Goal: Contribute content: Contribute content

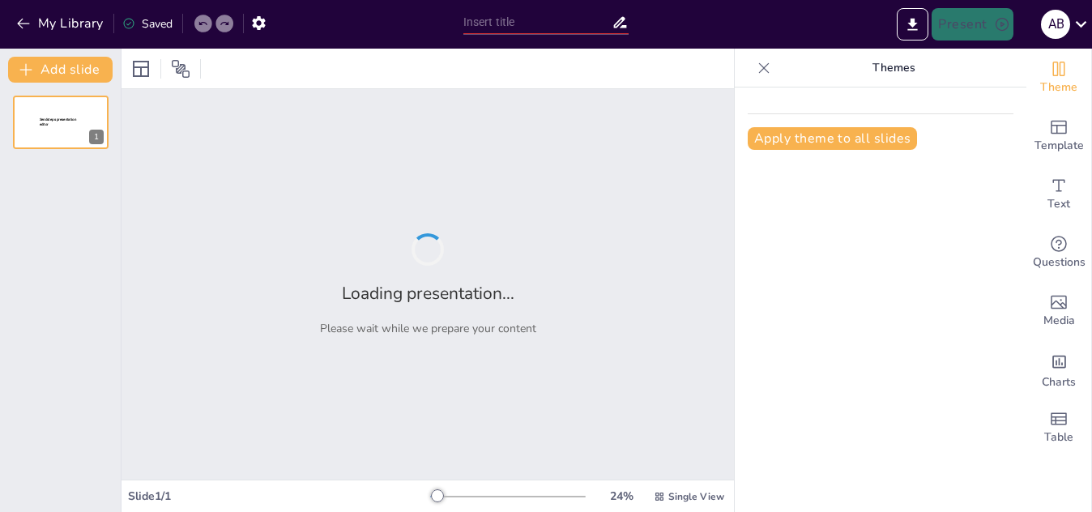
type input "Foundational Knowledge in Civil Engineering: Quiz Your Skills"
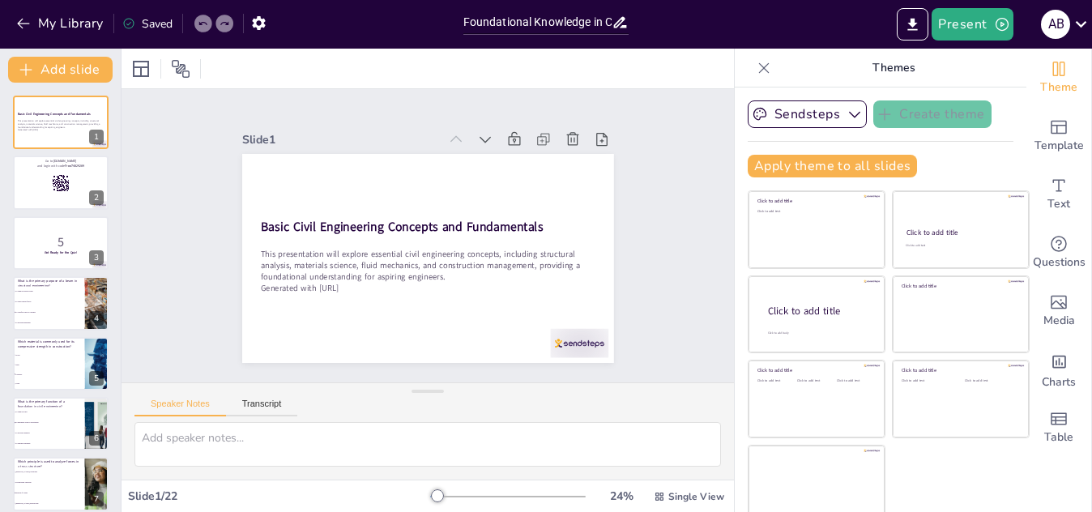
checkbox input "true"
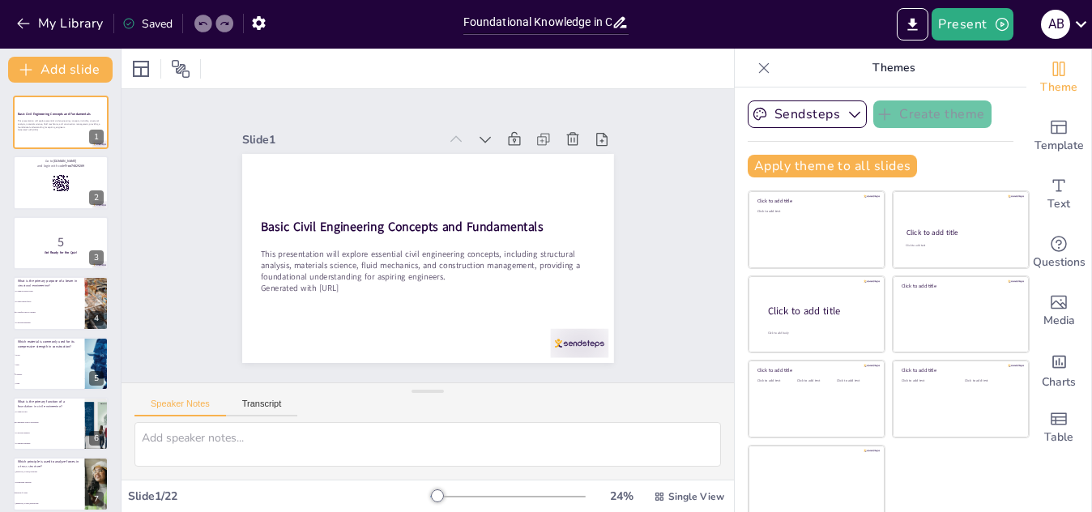
checkbox input "true"
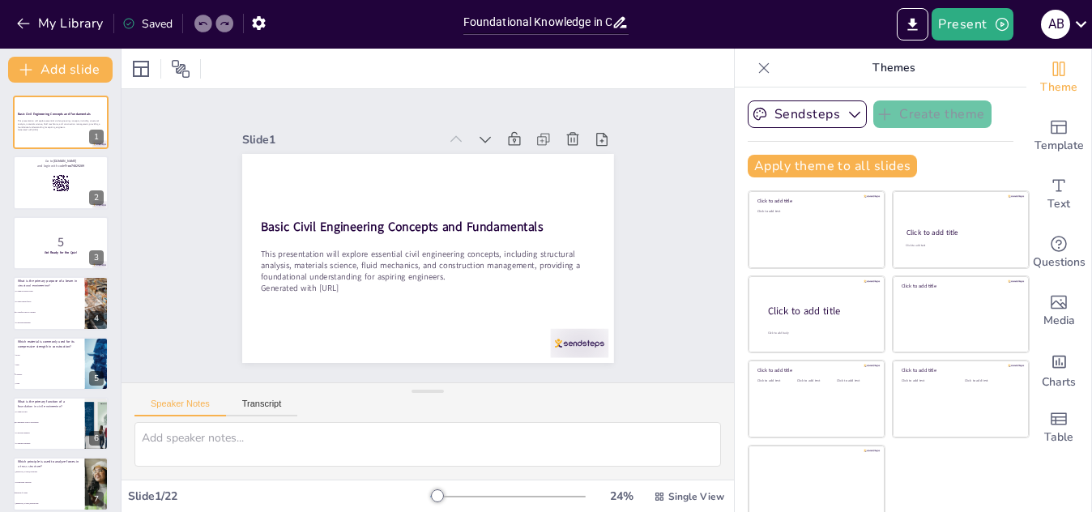
checkbox input "true"
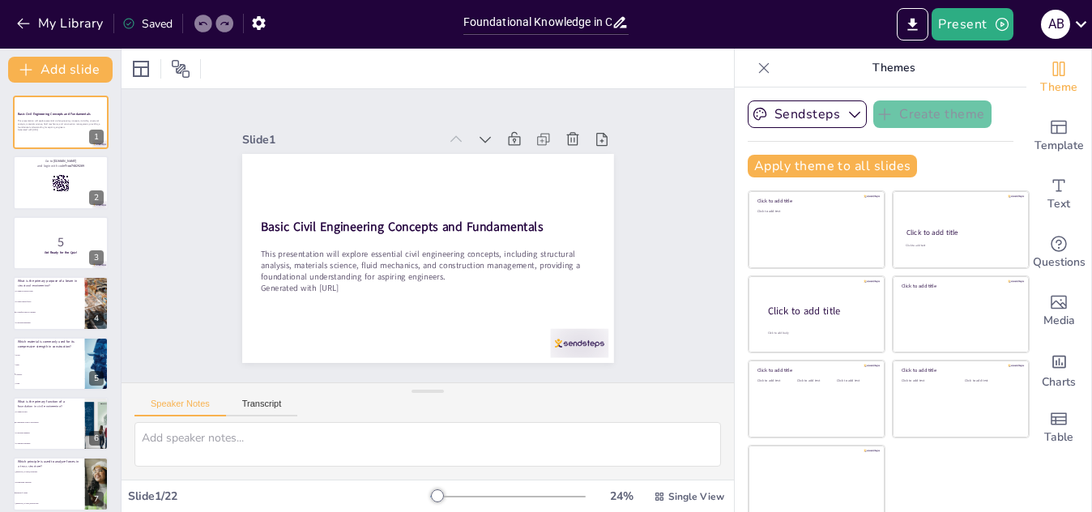
checkbox input "true"
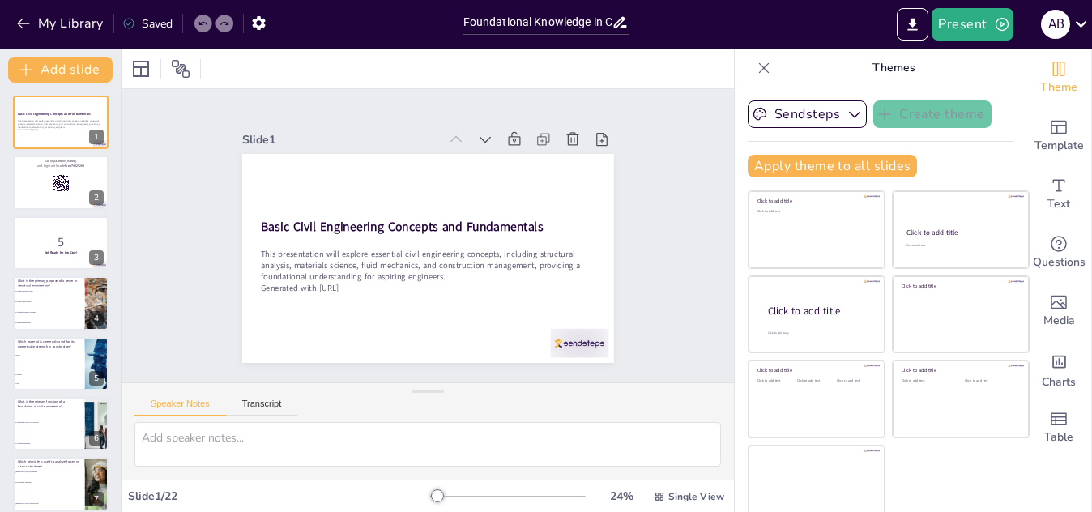
checkbox input "true"
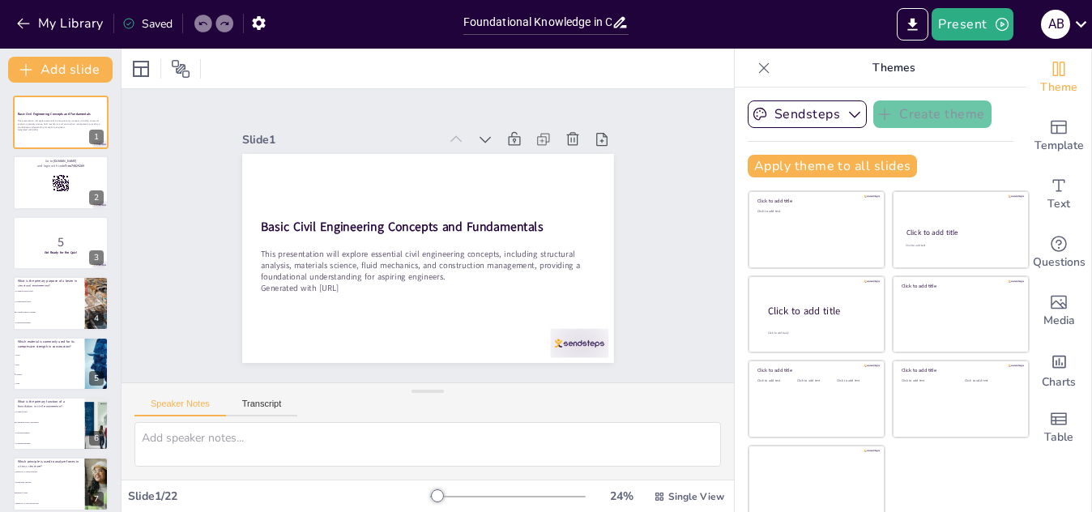
checkbox input "true"
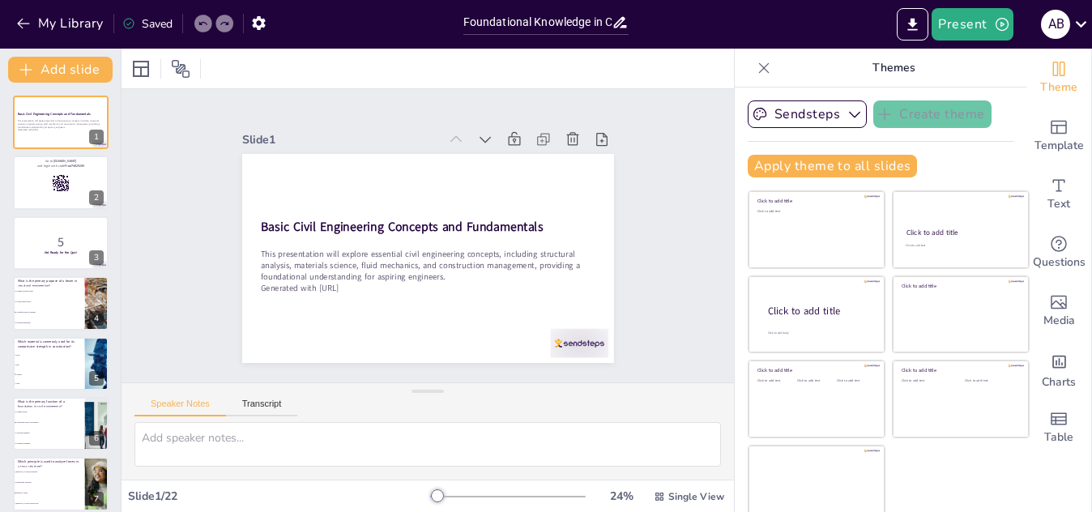
checkbox input "true"
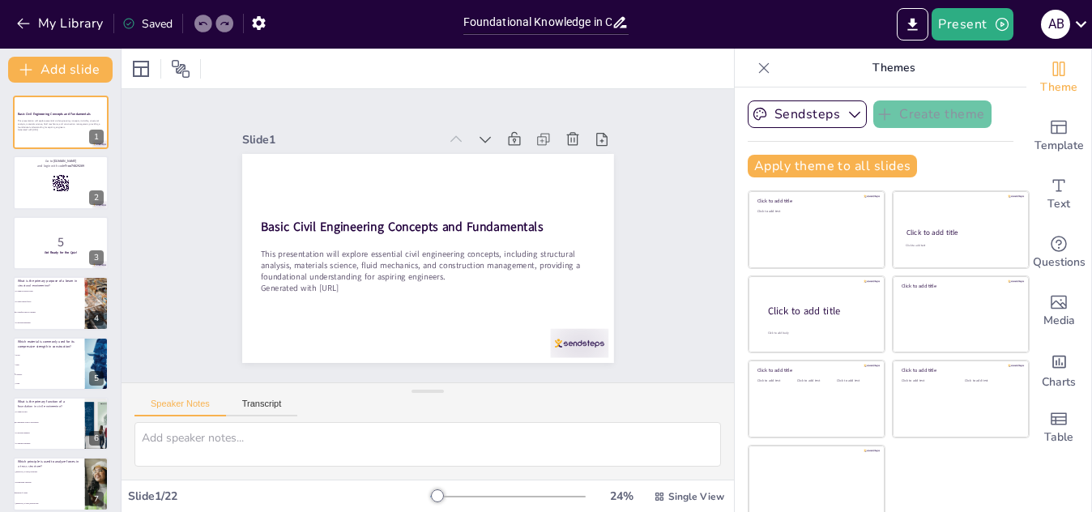
checkbox input "true"
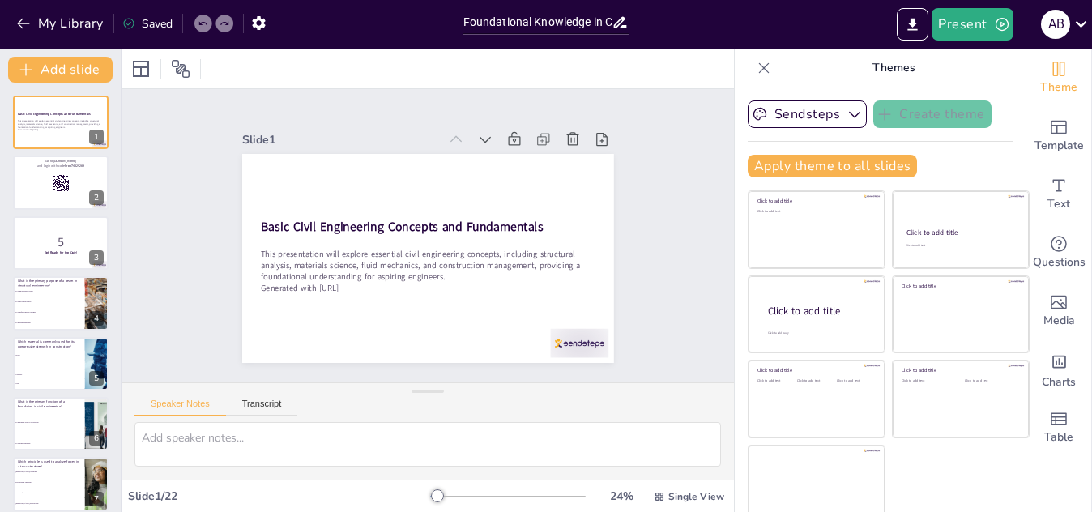
checkbox input "true"
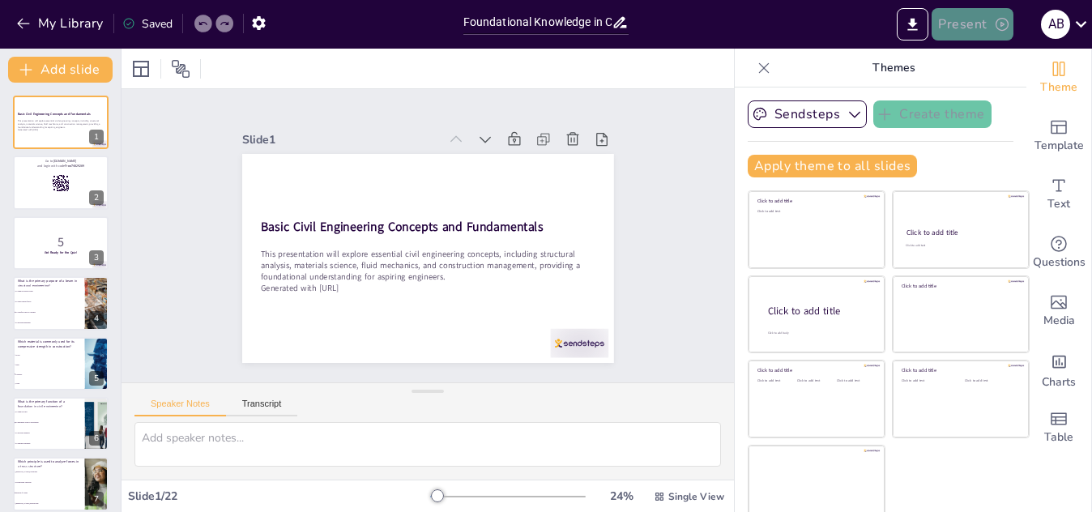
click at [965, 19] on button "Present" at bounding box center [972, 24] width 81 height 32
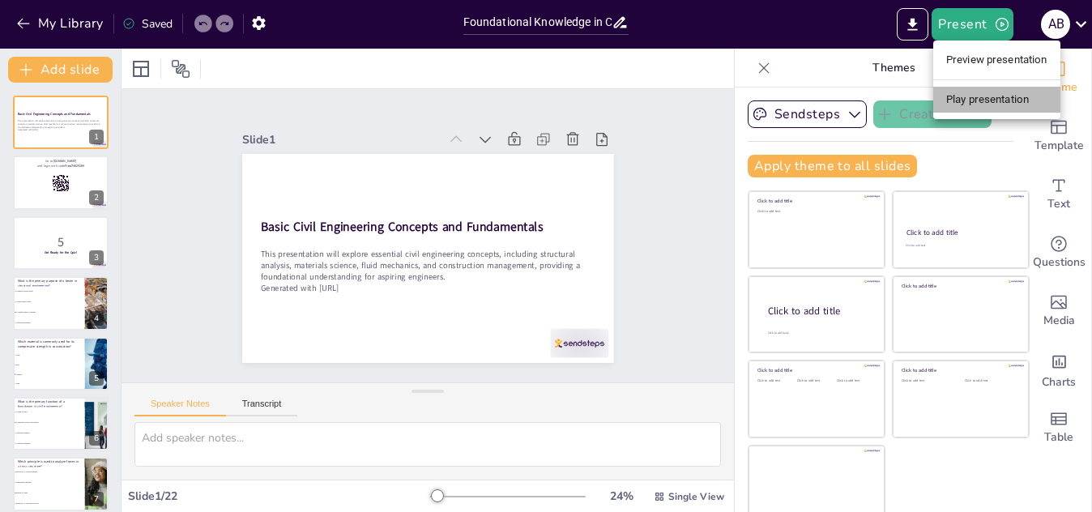
click at [979, 99] on li "Play presentation" at bounding box center [997, 100] width 127 height 26
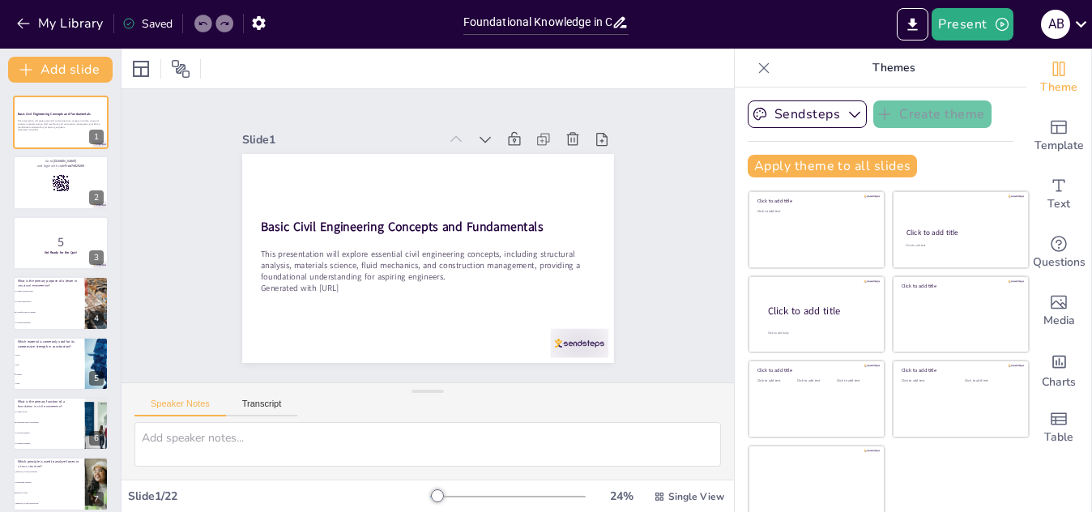
checkbox input "true"
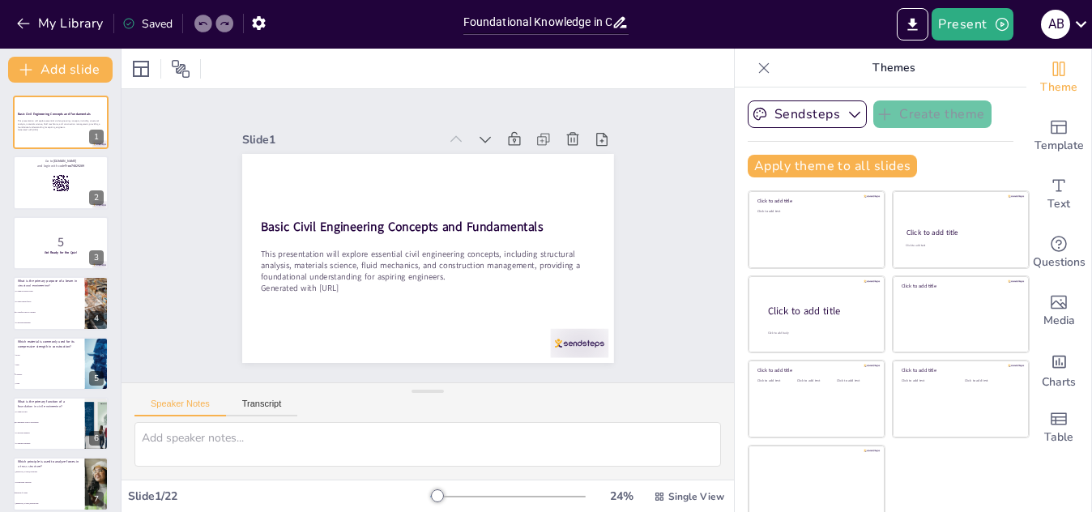
checkbox input "true"
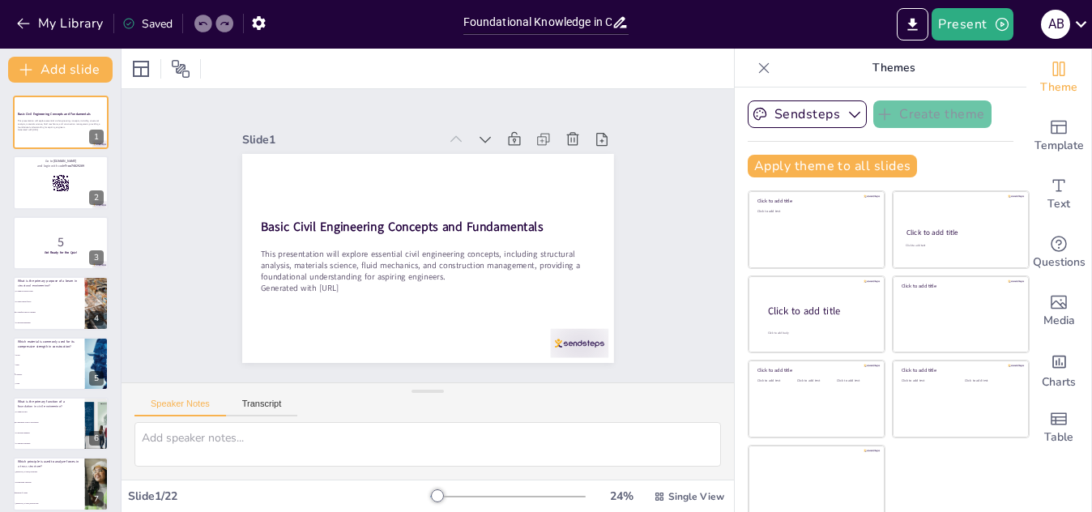
checkbox input "true"
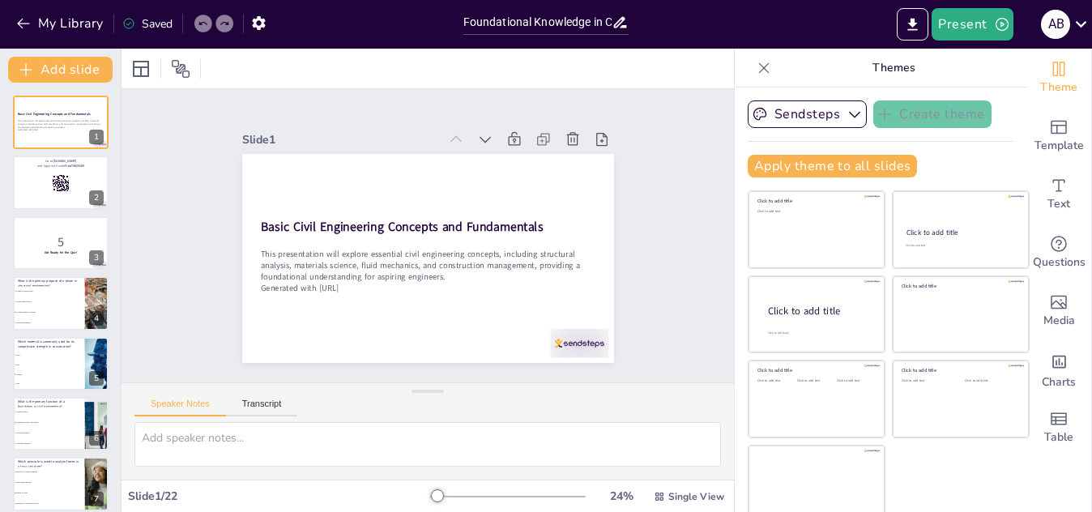
checkbox input "true"
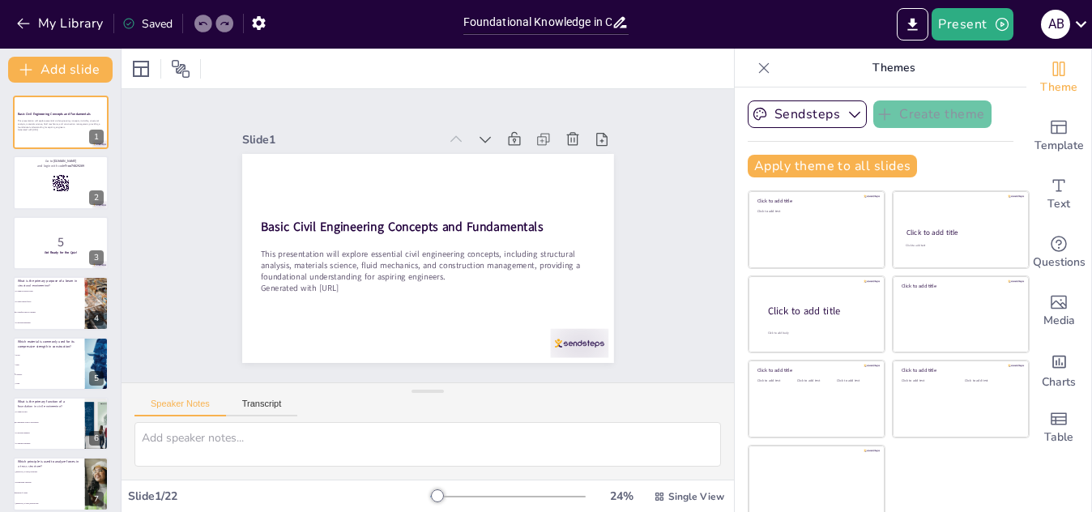
checkbox input "true"
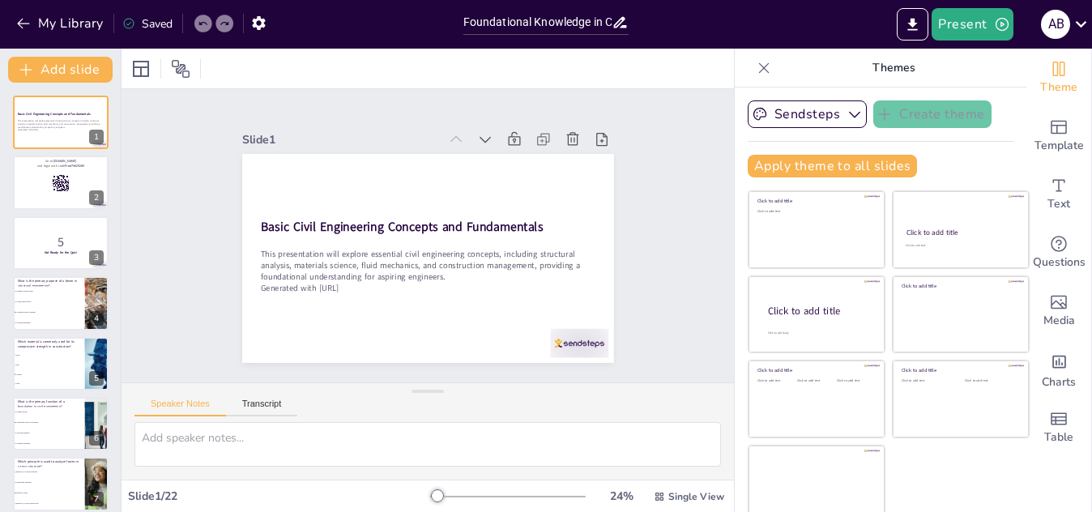
checkbox input "true"
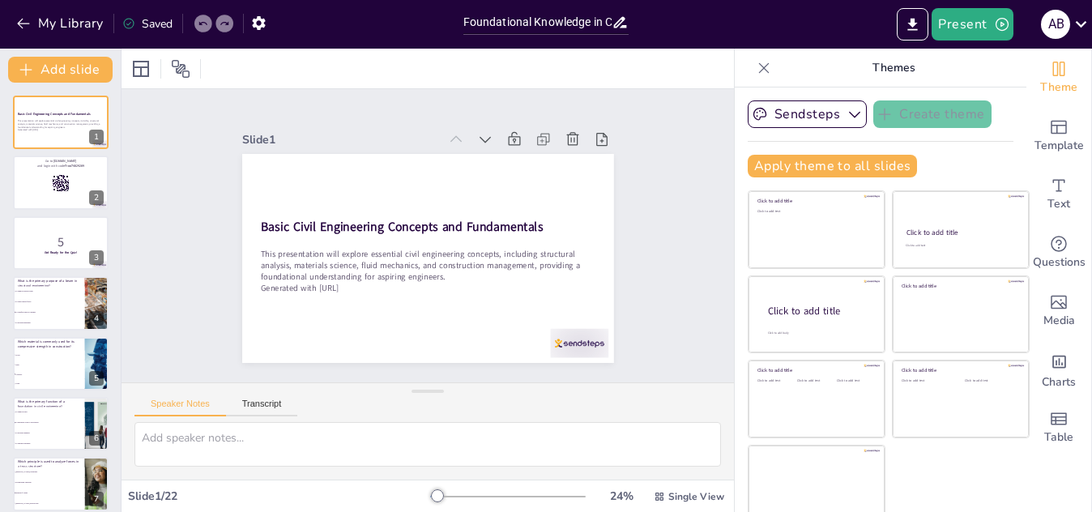
checkbox input "true"
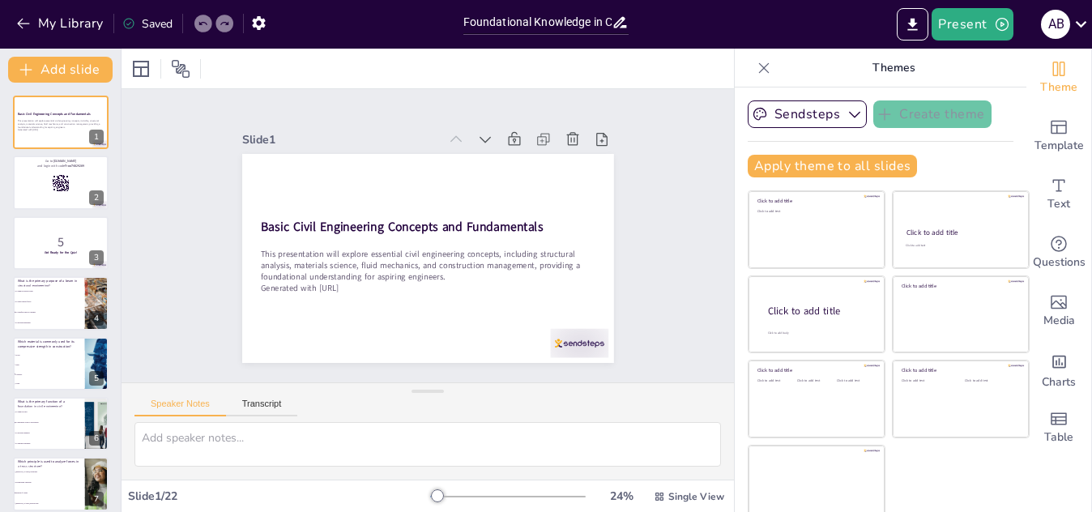
checkbox input "true"
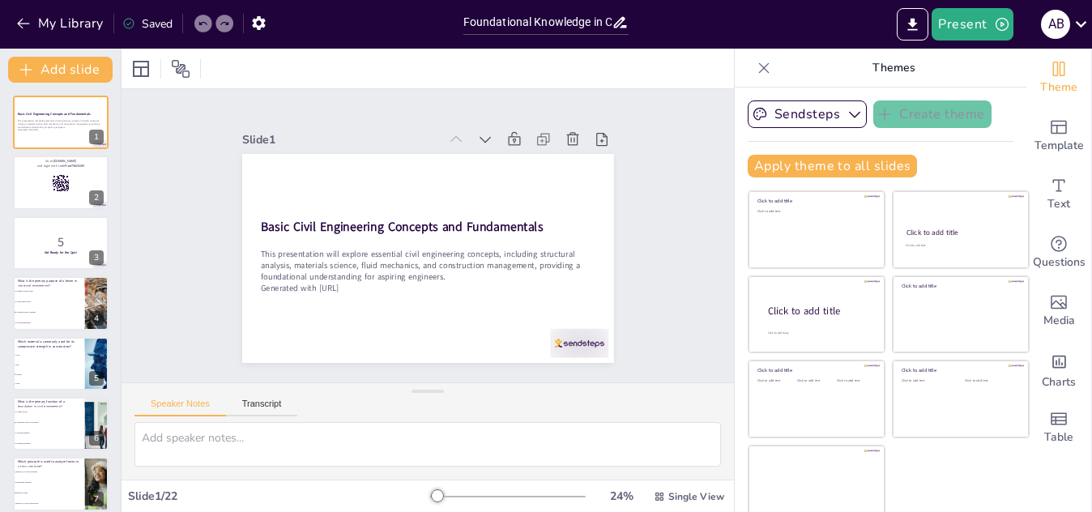
checkbox input "true"
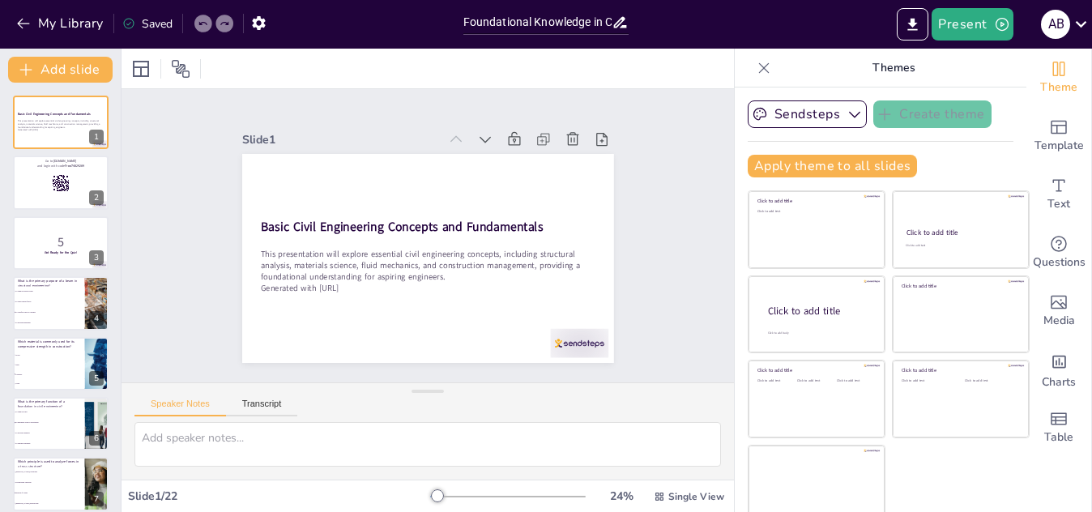
checkbox input "true"
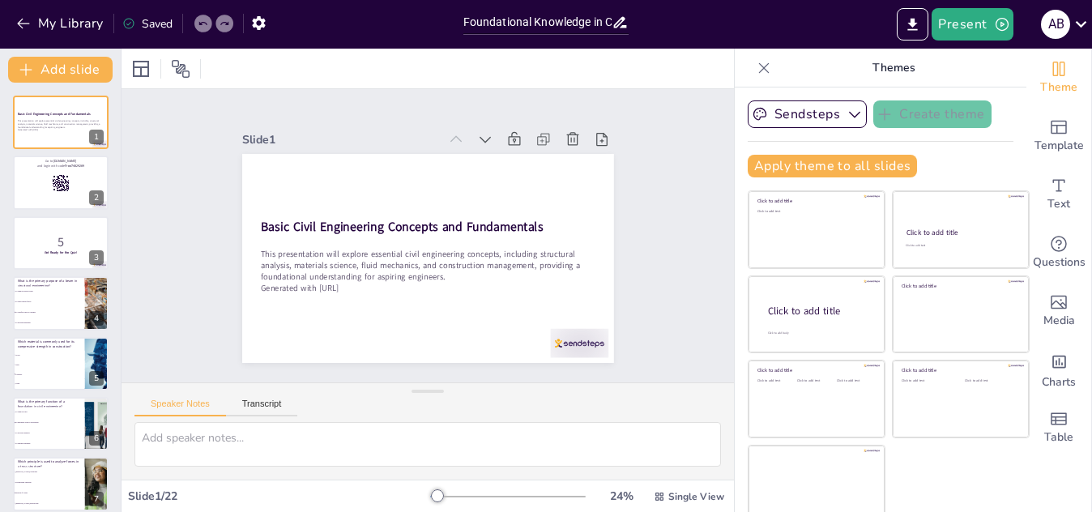
checkbox input "true"
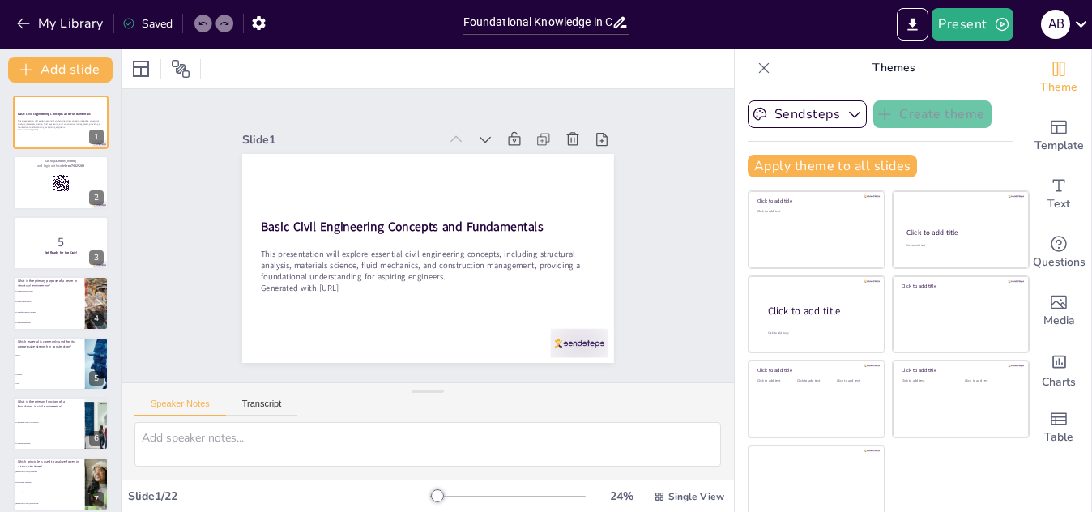
checkbox input "true"
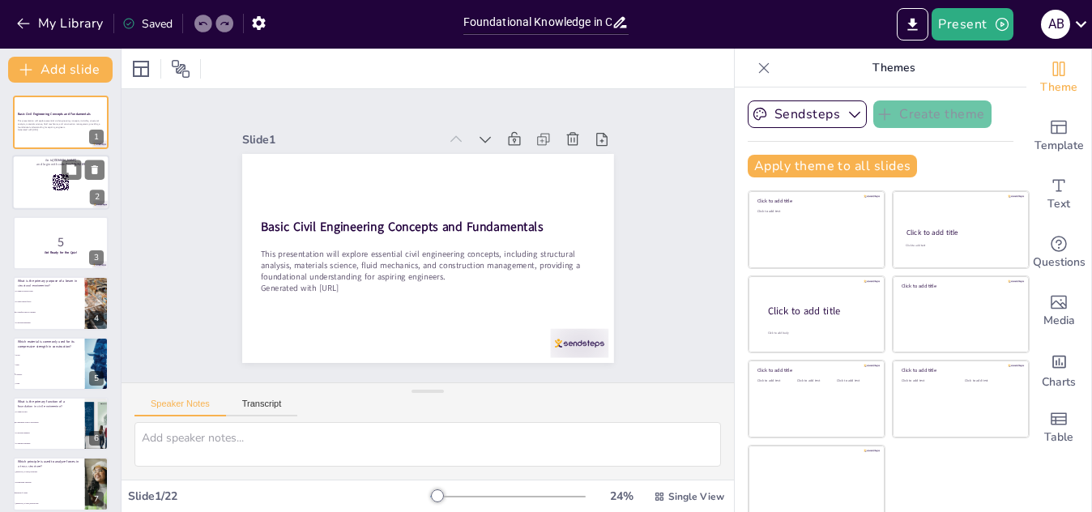
checkbox input "true"
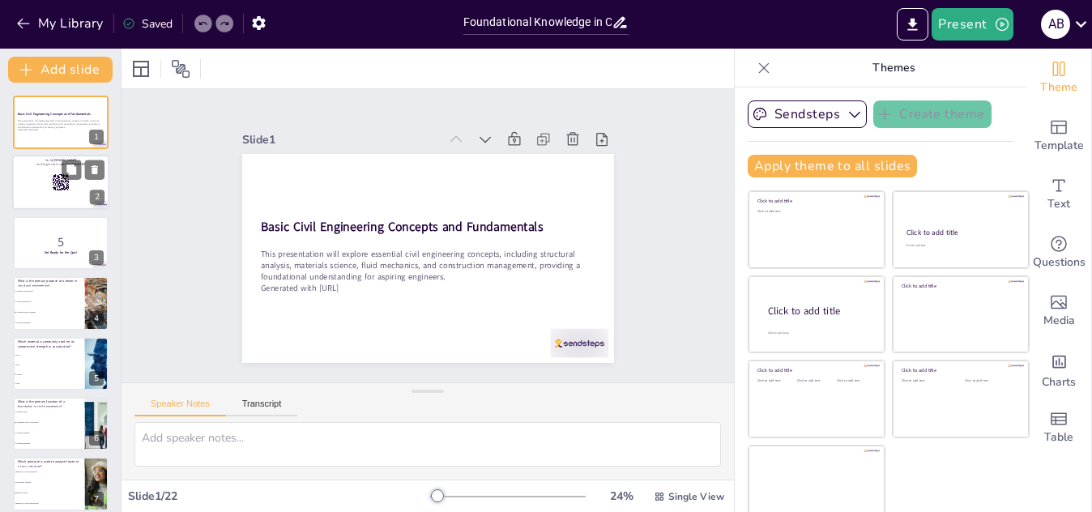
checkbox input "true"
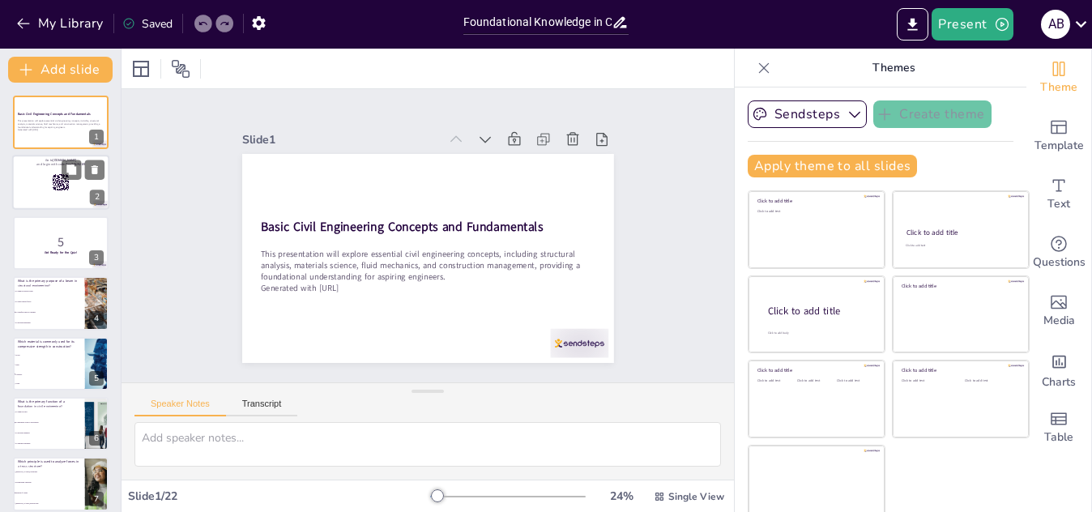
checkbox input "true"
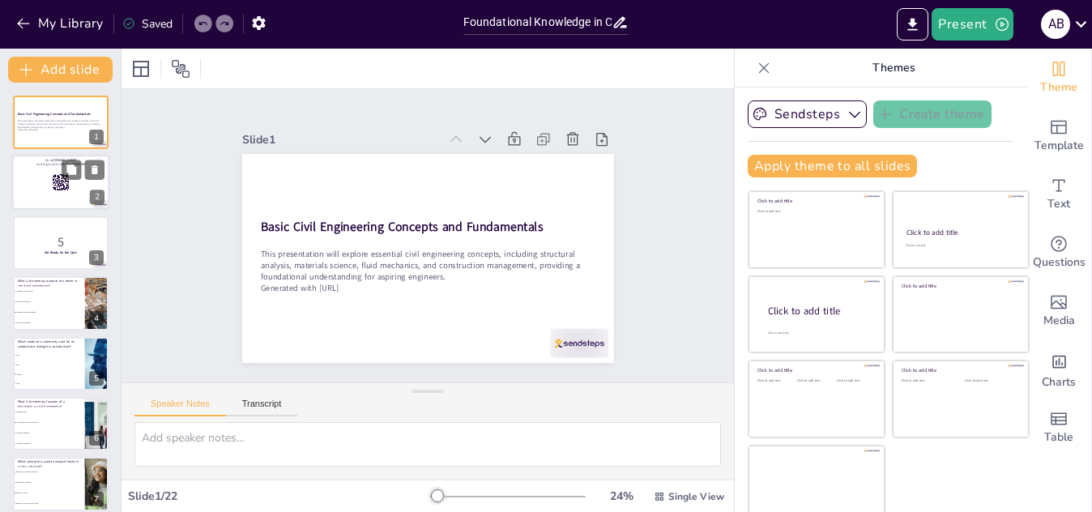
click at [73, 180] on div at bounding box center [60, 183] width 97 height 55
checkbox input "true"
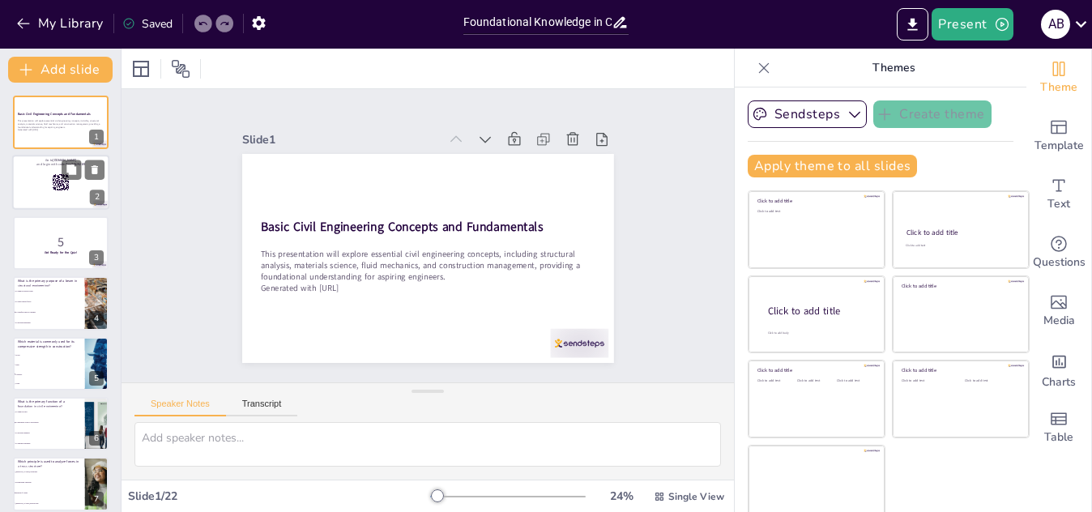
checkbox input "true"
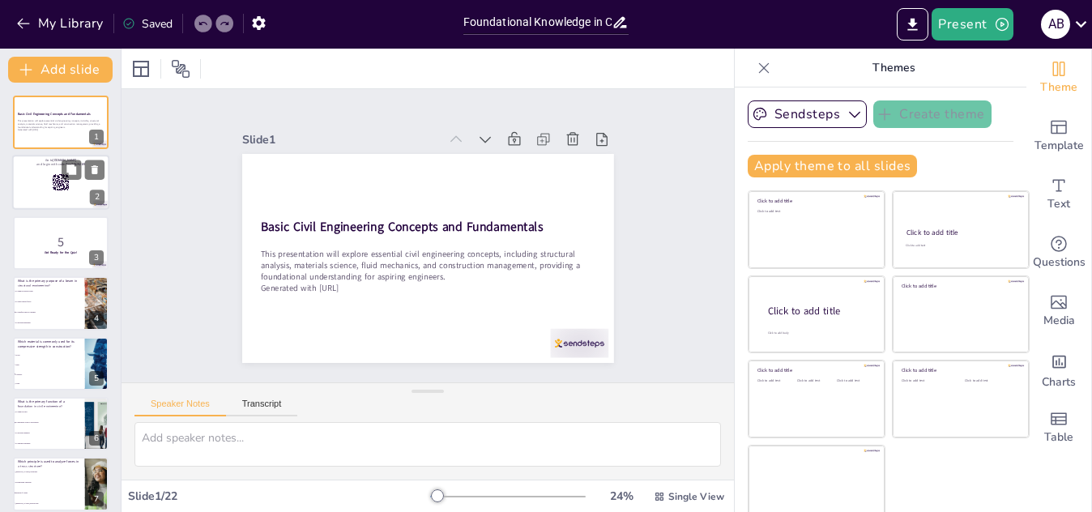
checkbox input "true"
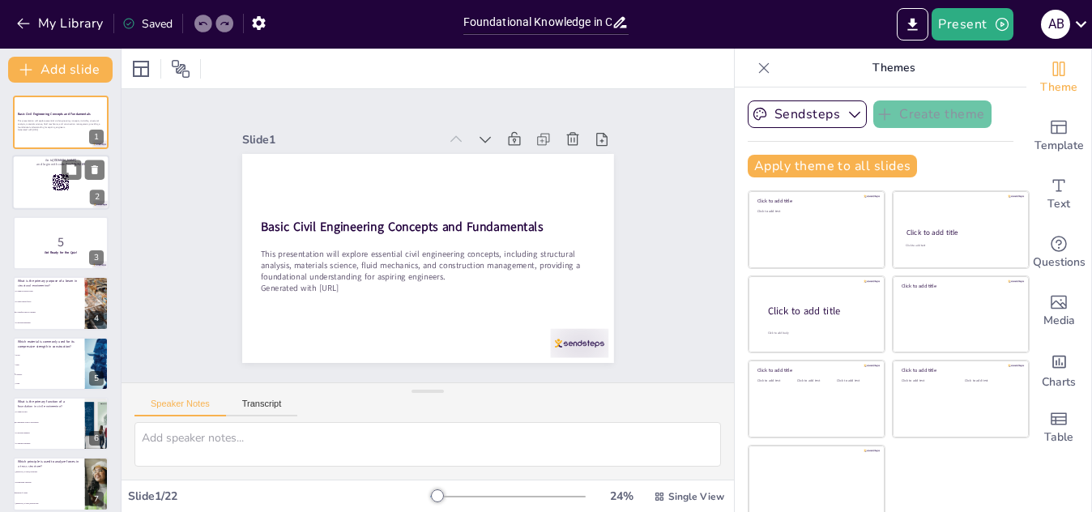
checkbox input "true"
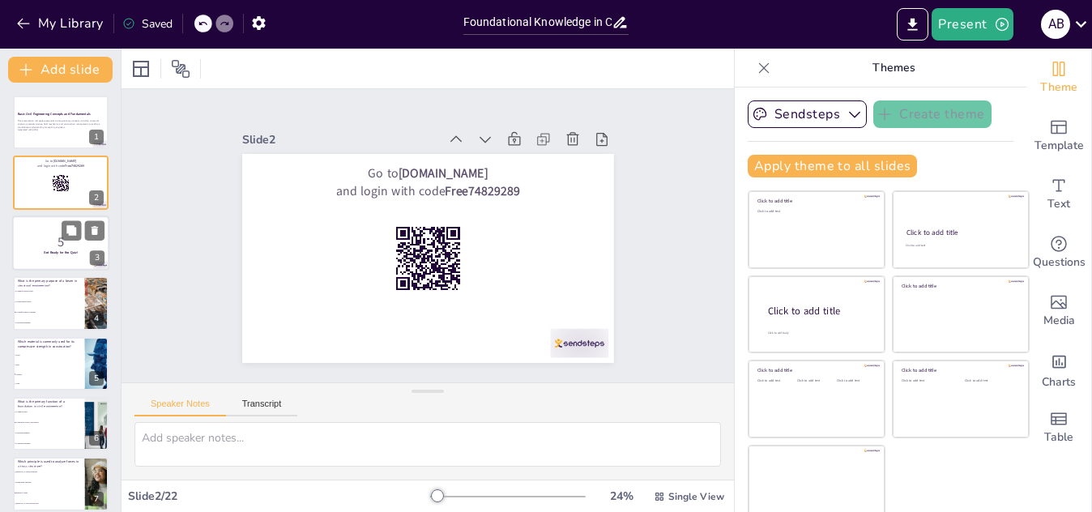
checkbox input "true"
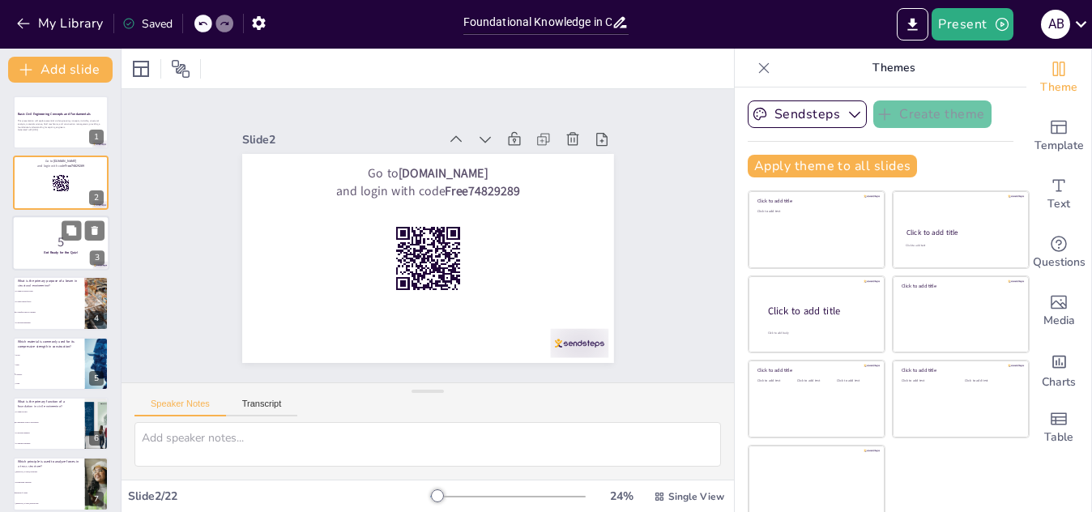
checkbox input "true"
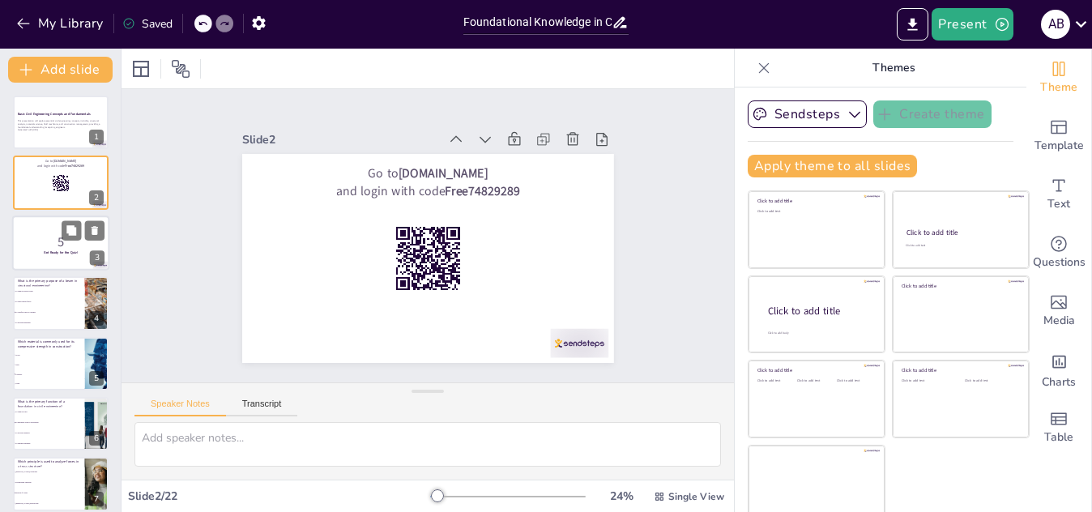
checkbox input "true"
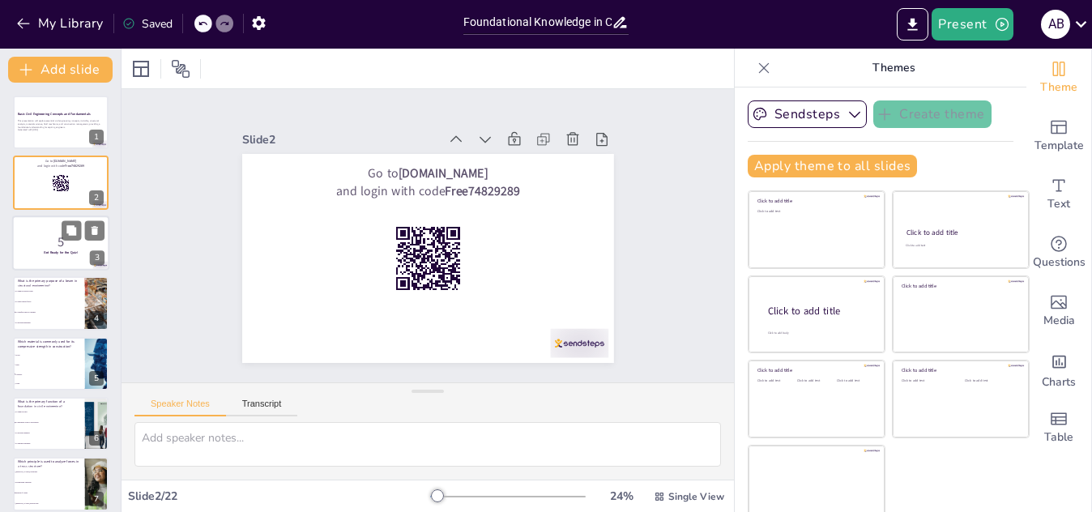
checkbox input "true"
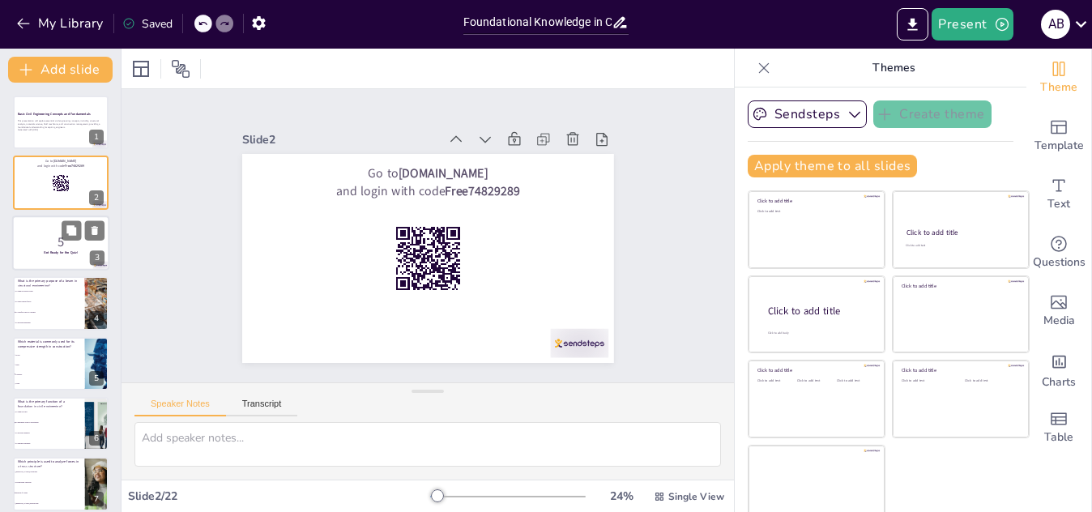
checkbox input "true"
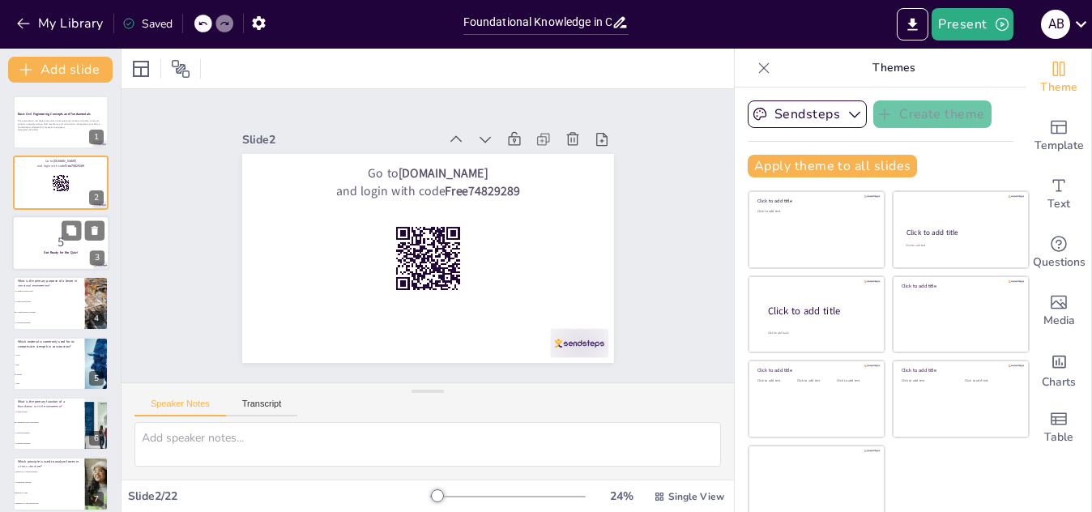
checkbox input "true"
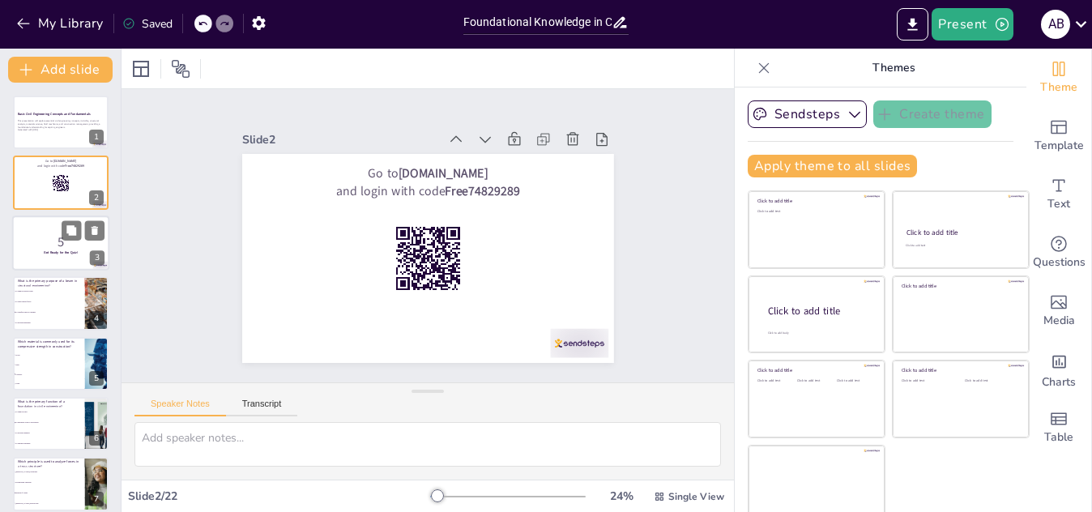
checkbox input "true"
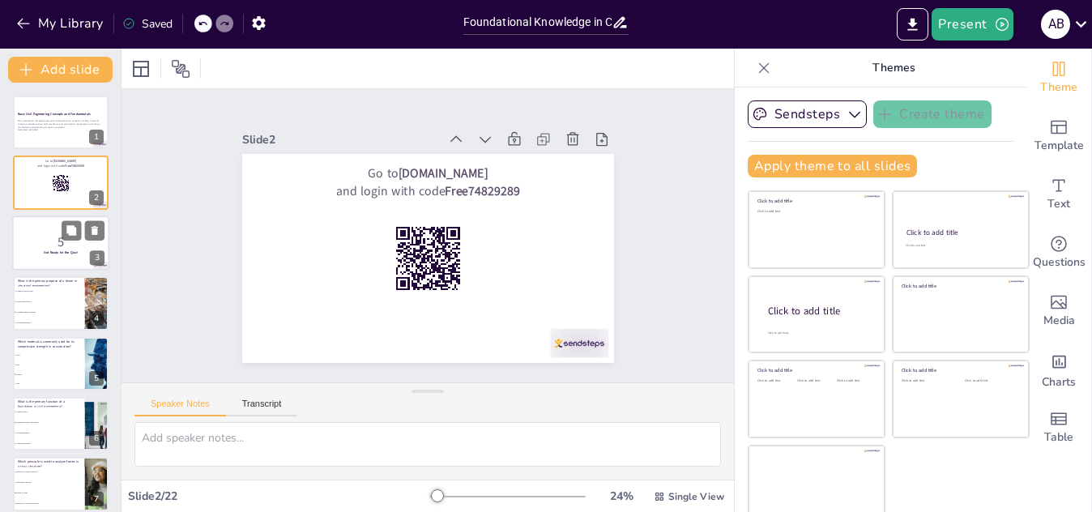
checkbox input "true"
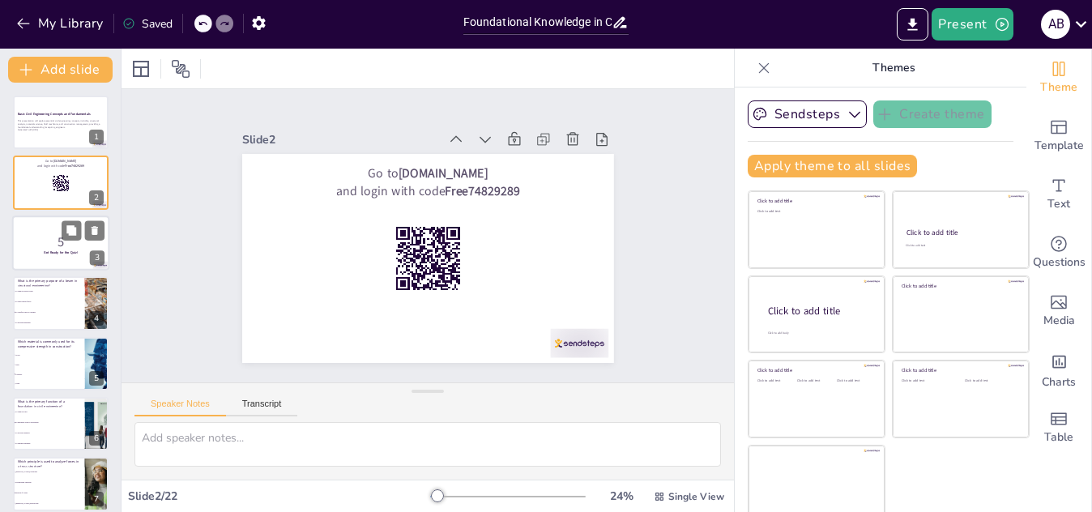
checkbox input "true"
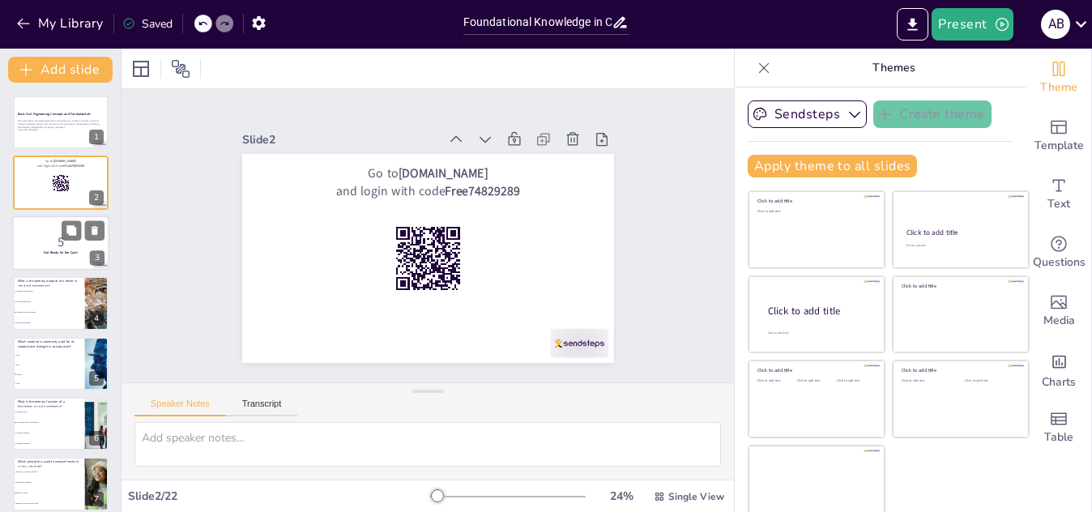
checkbox input "true"
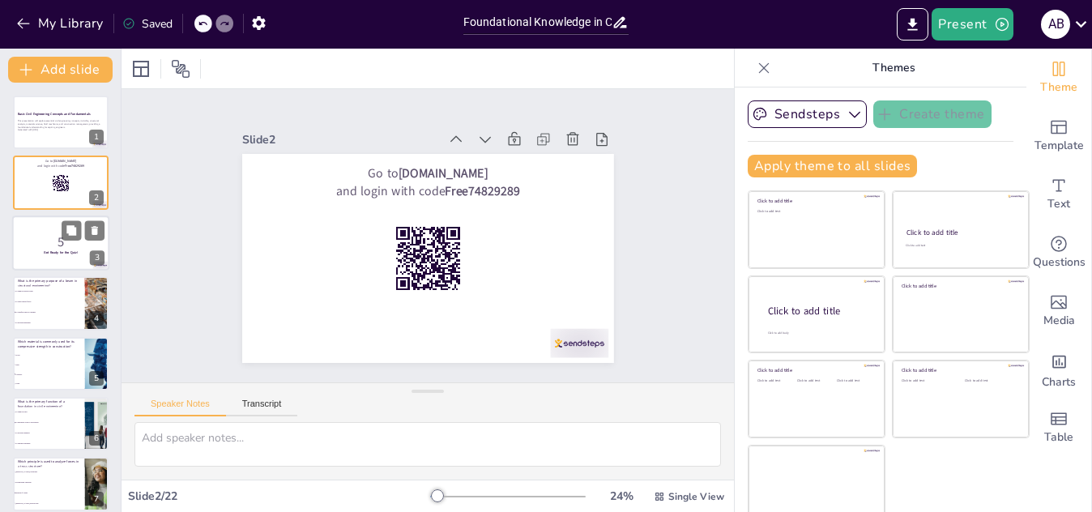
checkbox input "true"
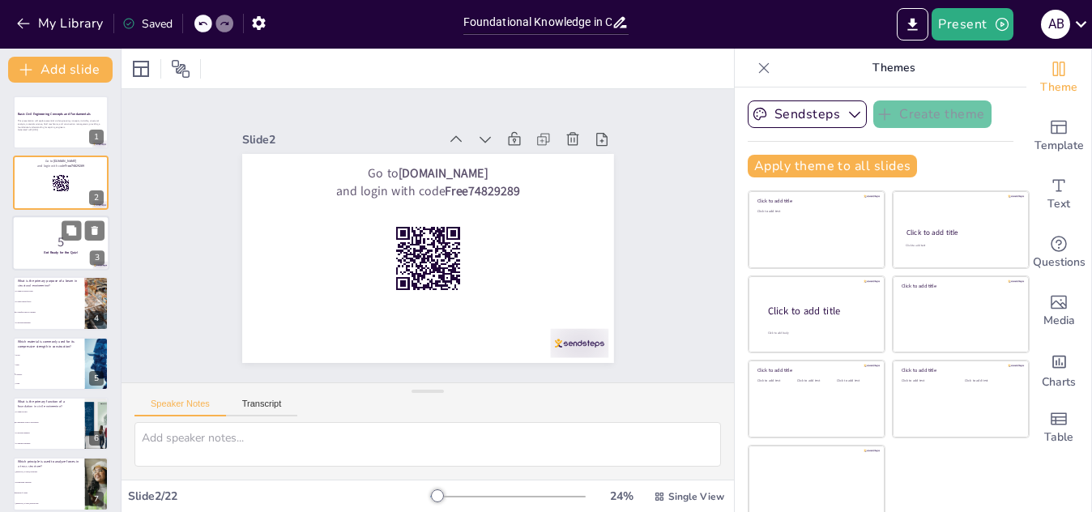
checkbox input "true"
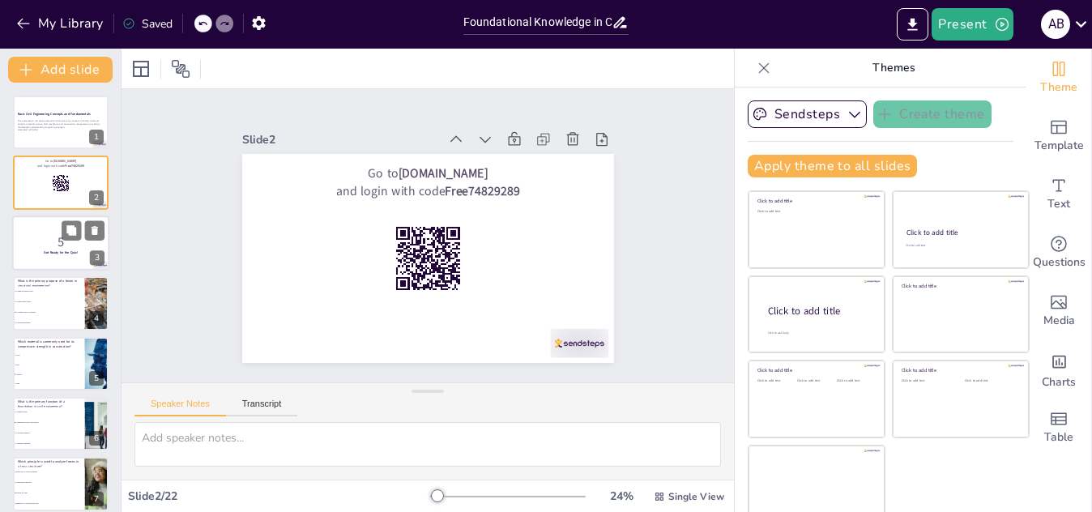
click at [62, 242] on p "5" at bounding box center [61, 242] width 88 height 18
checkbox input "true"
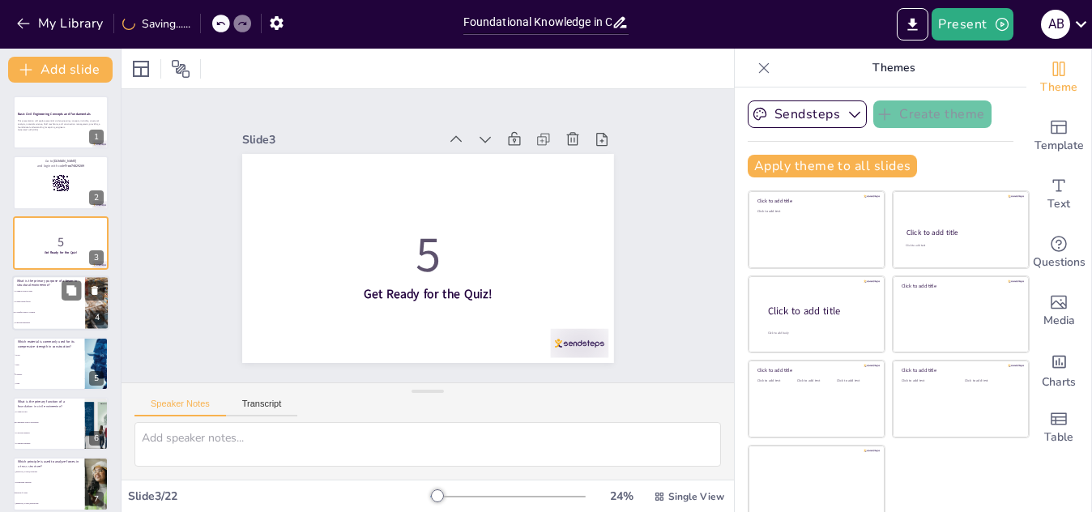
click at [54, 312] on span "To transfer loads to columns" at bounding box center [50, 313] width 70 height 2
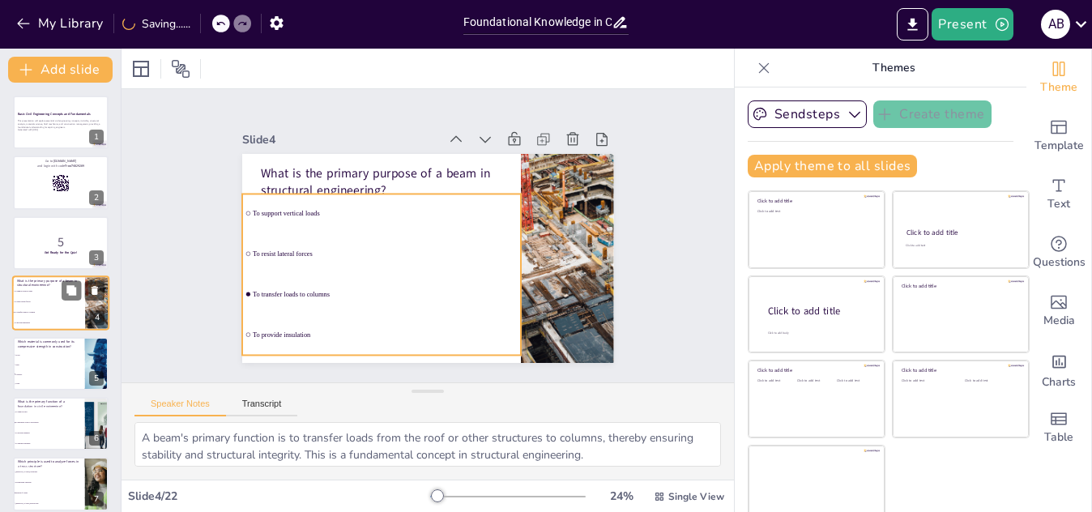
scroll to position [6, 0]
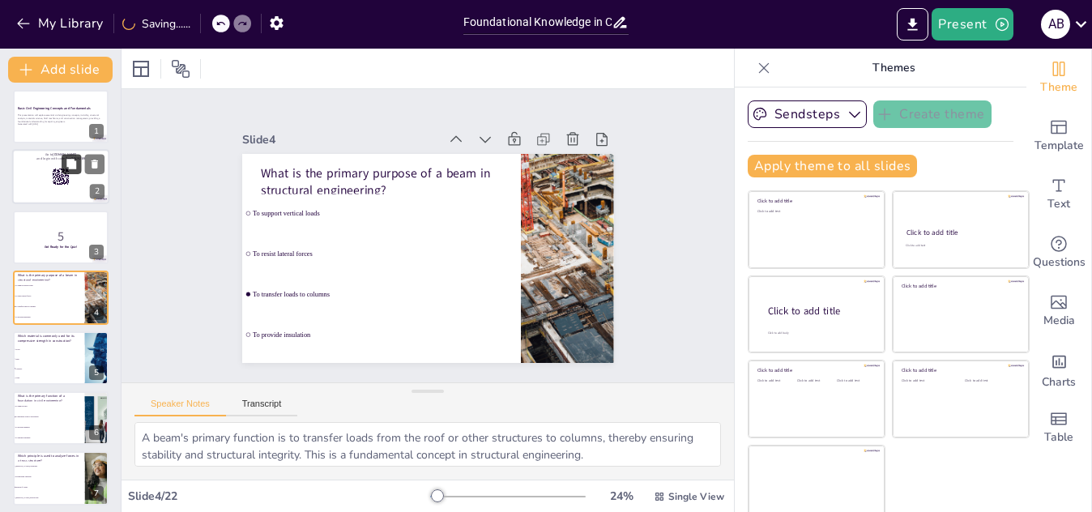
click at [67, 165] on icon at bounding box center [71, 165] width 10 height 10
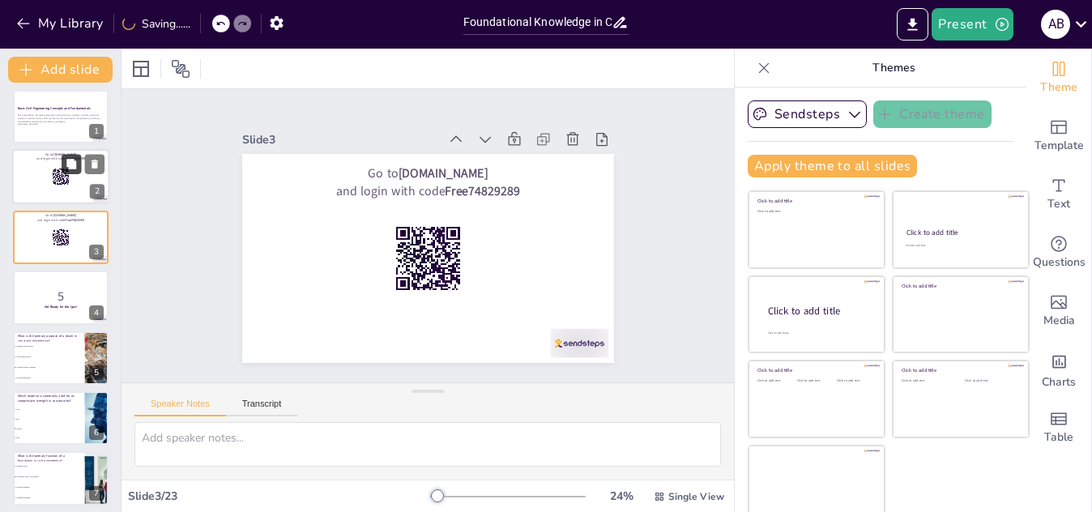
scroll to position [0, 0]
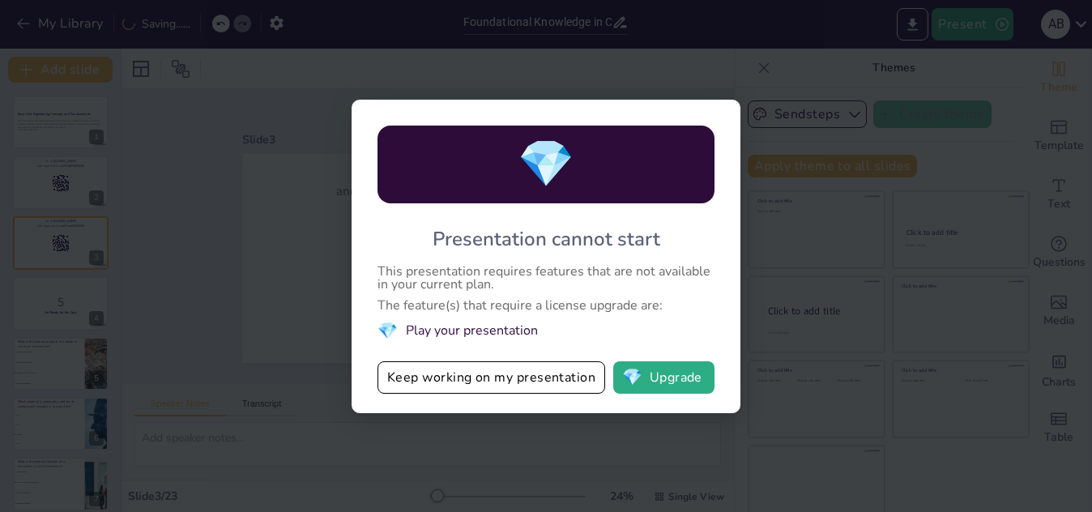
click at [249, 251] on div "💎 Presentation cannot start This presentation requires features that are not av…" at bounding box center [546, 256] width 1092 height 512
click at [476, 380] on button "Keep working on my presentation" at bounding box center [492, 377] width 228 height 32
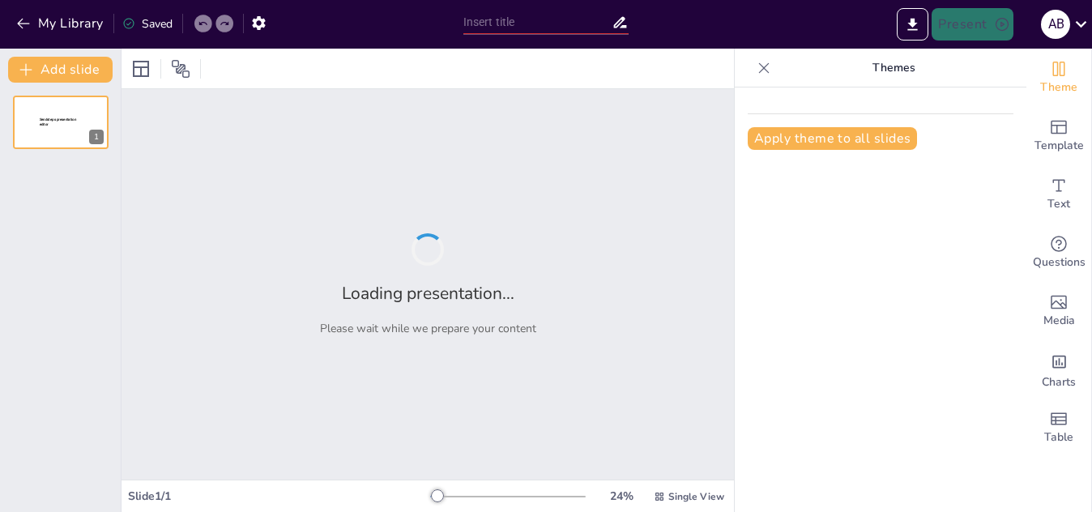
type input "Foundational Knowledge in Civil Engineering: Quiz Your Skills"
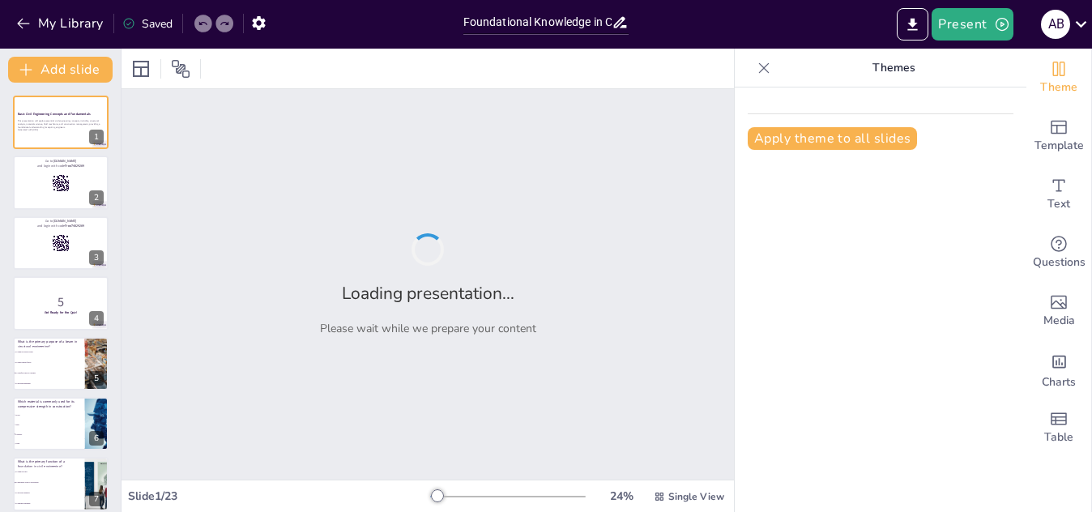
checkbox input "true"
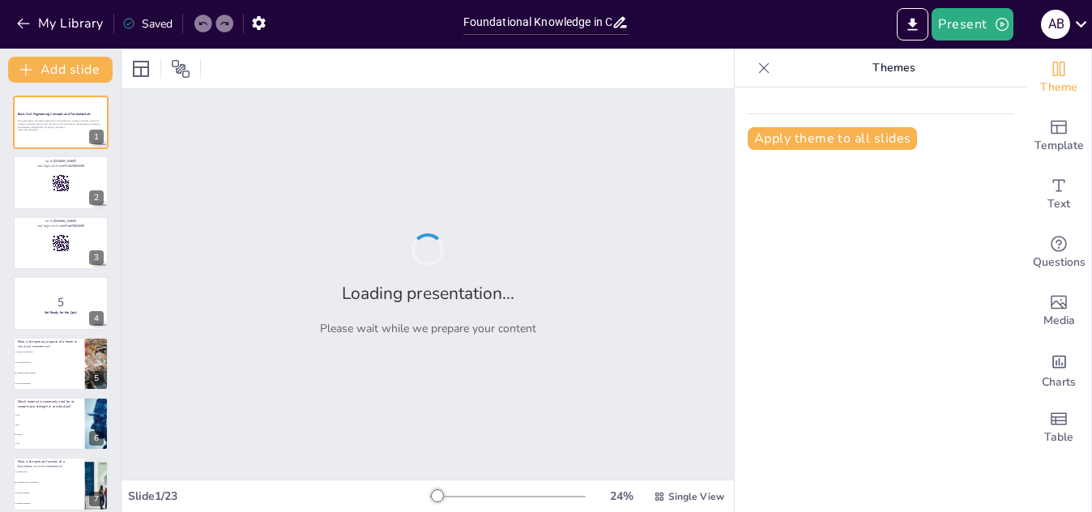
checkbox input "true"
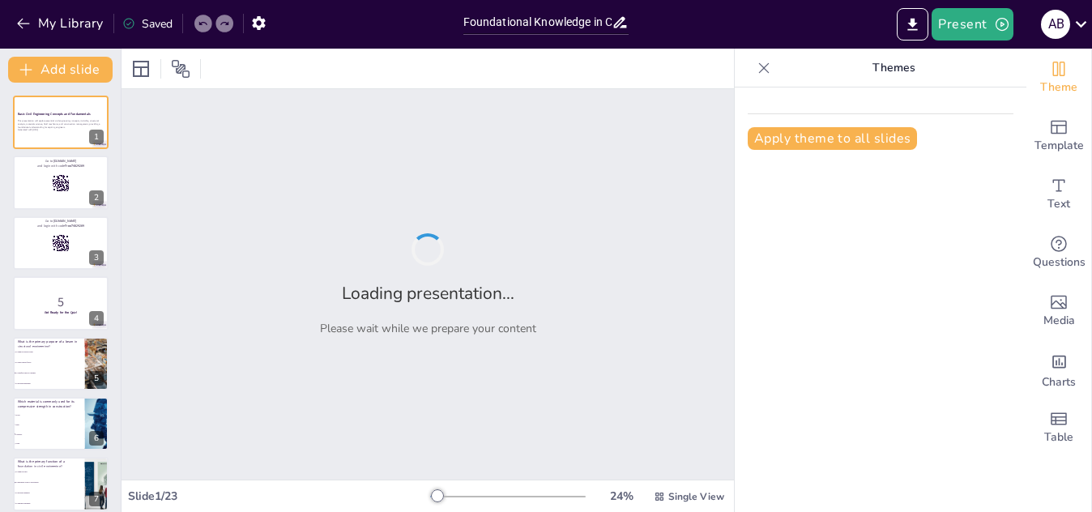
checkbox input "true"
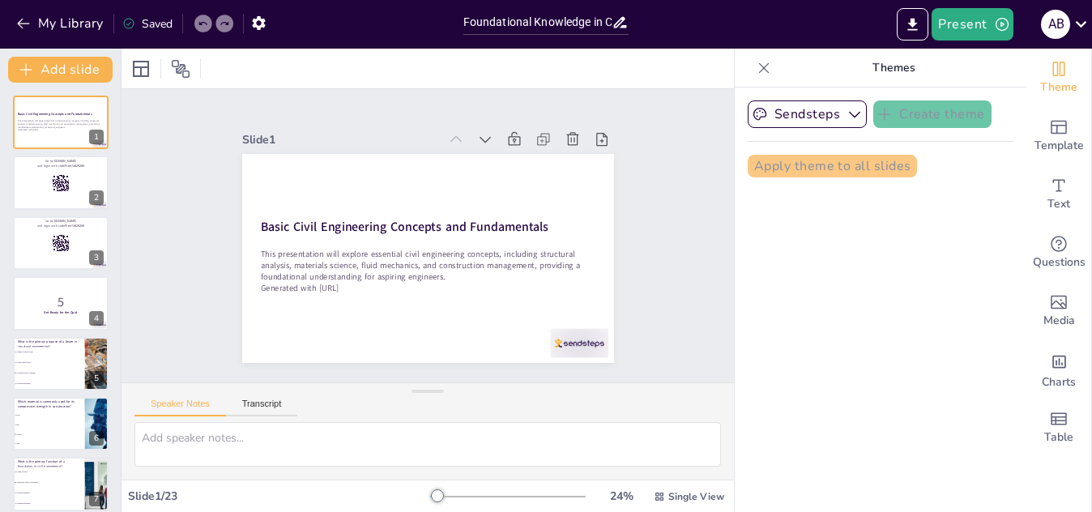
checkbox input "true"
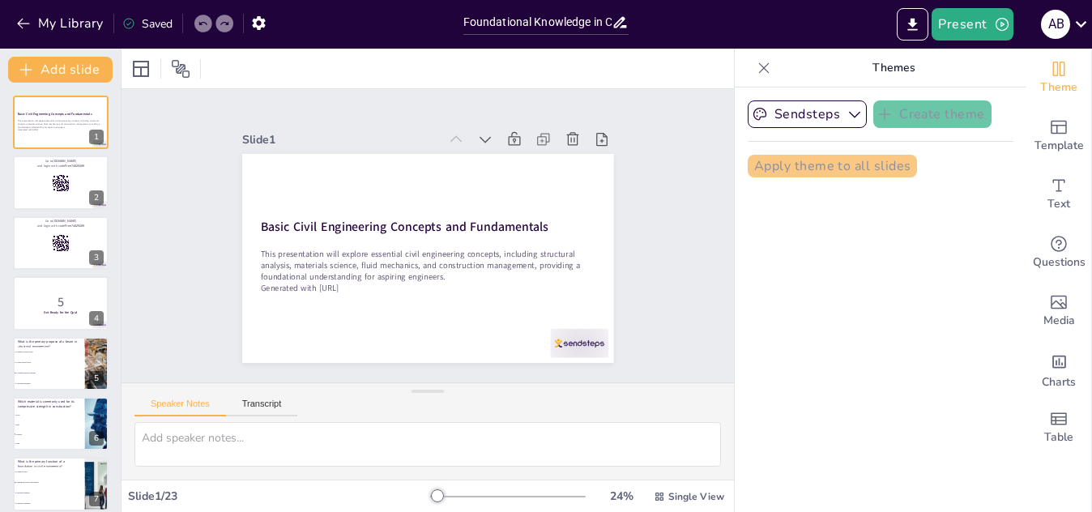
checkbox input "true"
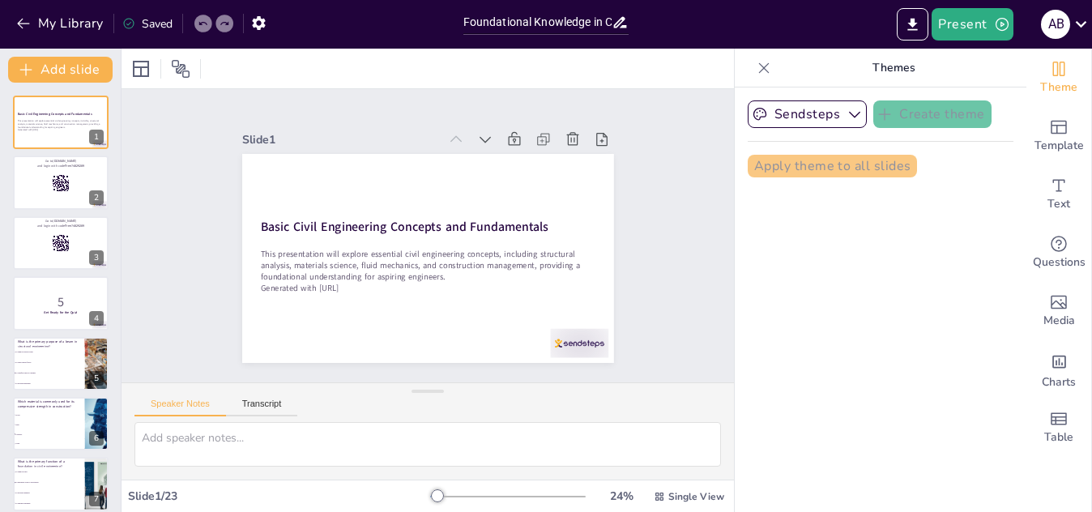
checkbox input "true"
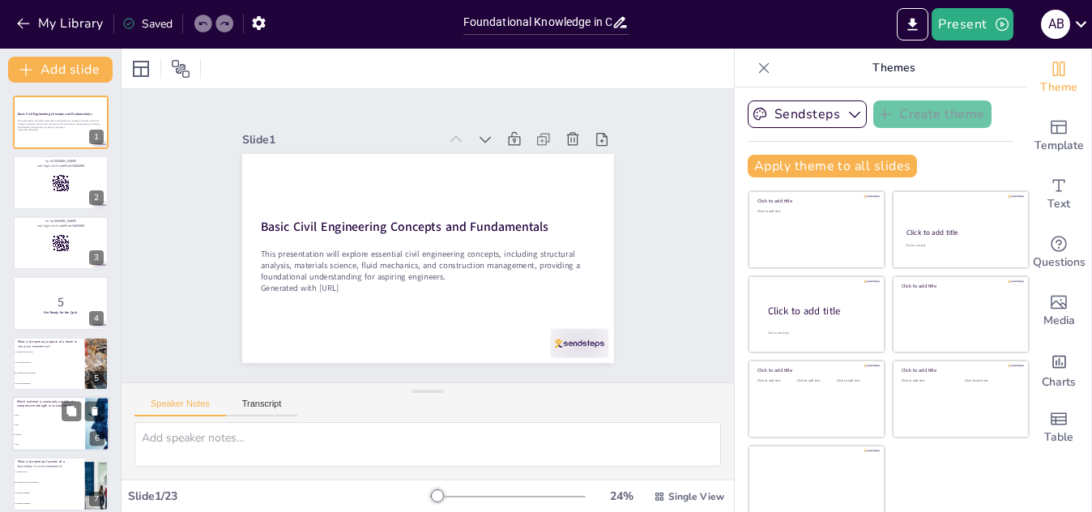
checkbox input "true"
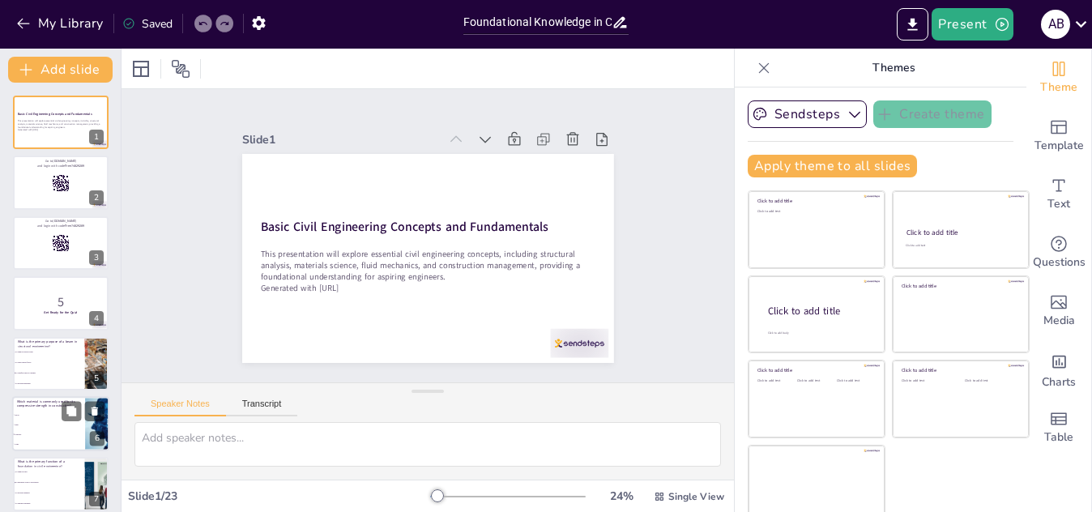
checkbox input "true"
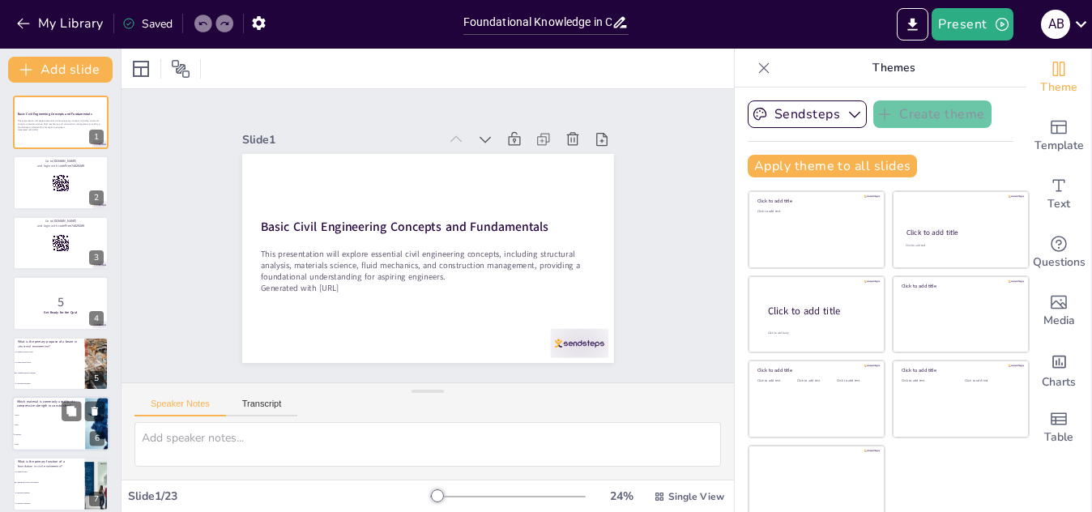
checkbox input "true"
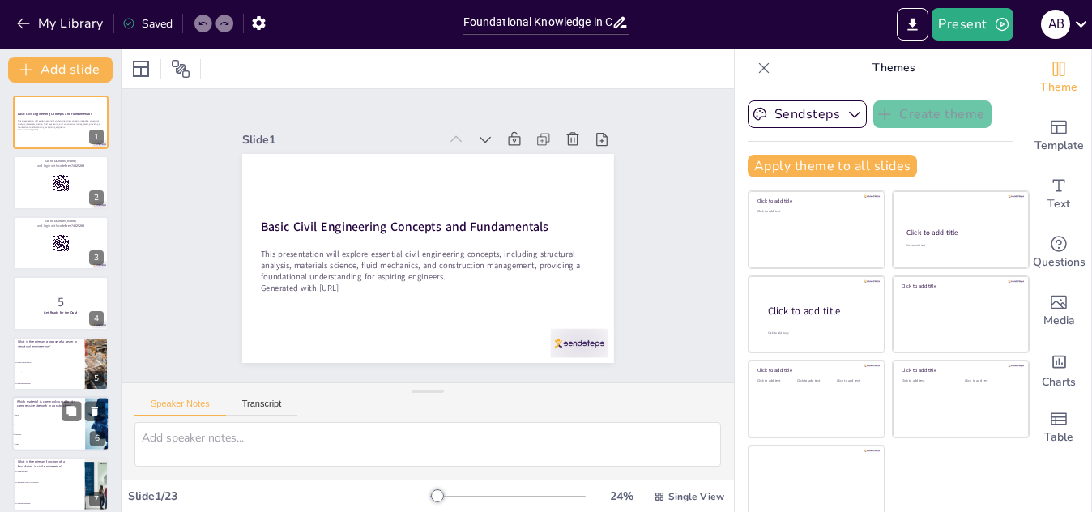
checkbox input "true"
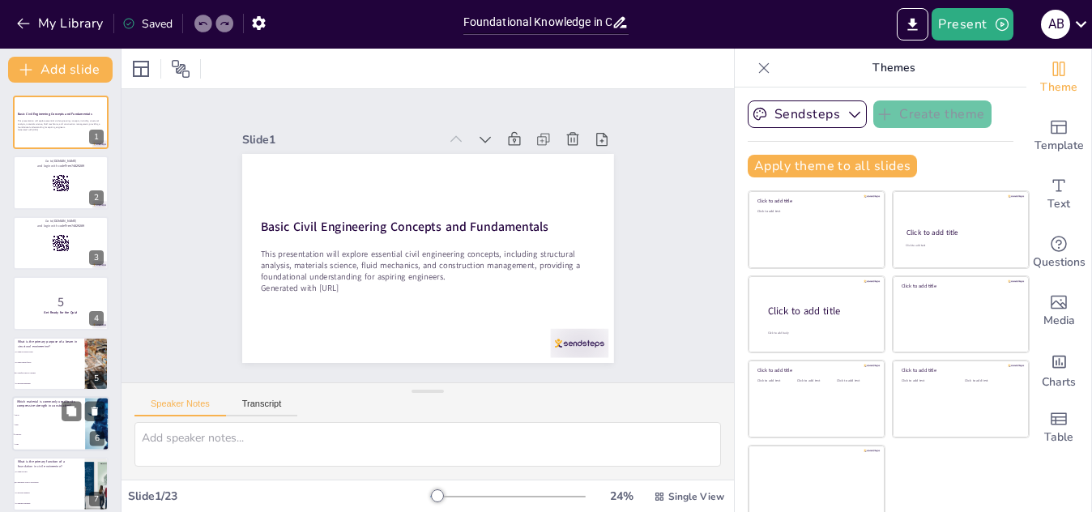
checkbox input "true"
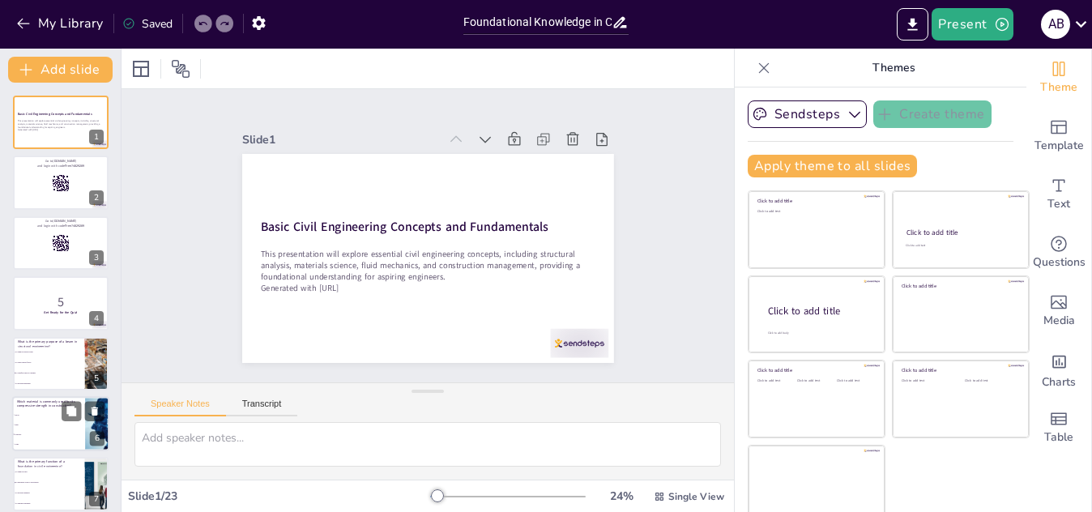
checkbox input "true"
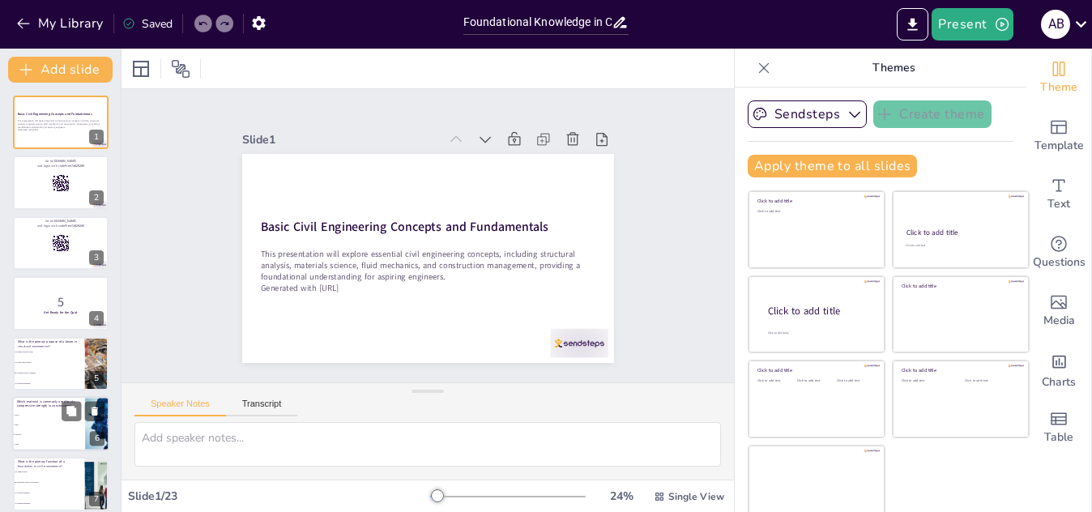
checkbox input "true"
click at [49, 439] on li "Glass" at bounding box center [48, 444] width 73 height 10
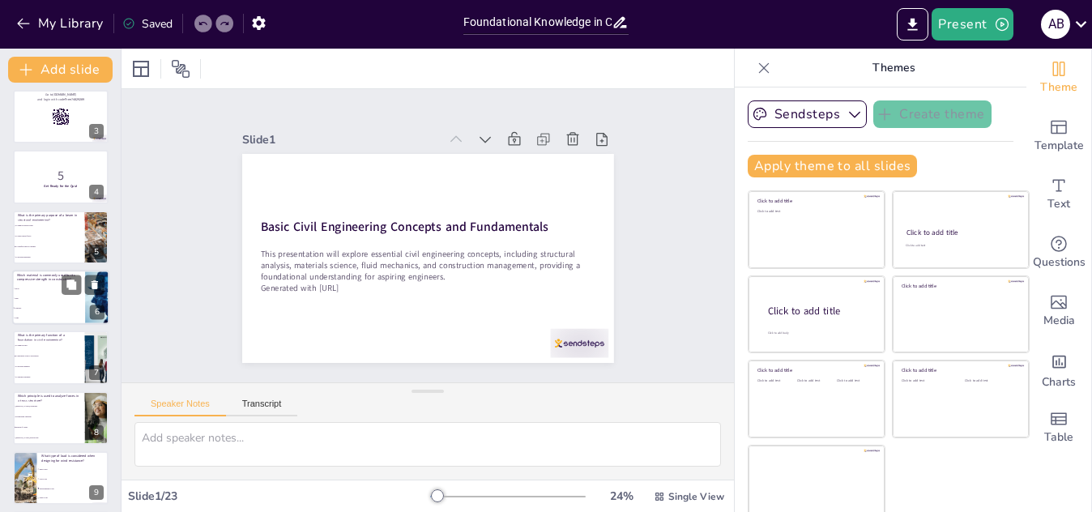
type textarea "Concrete is widely used in construction due to its high compressive strength, m…"
checkbox input "true"
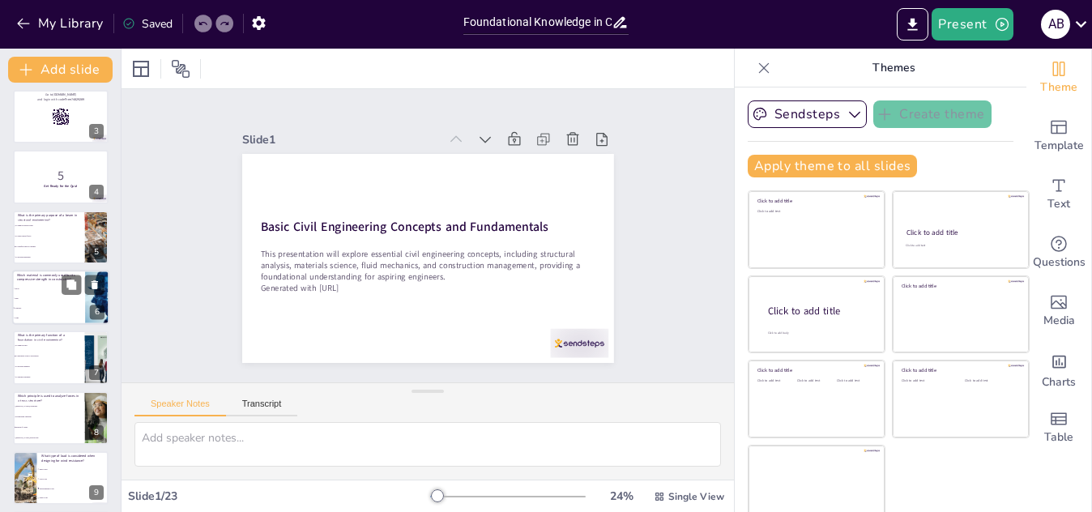
checkbox input "true"
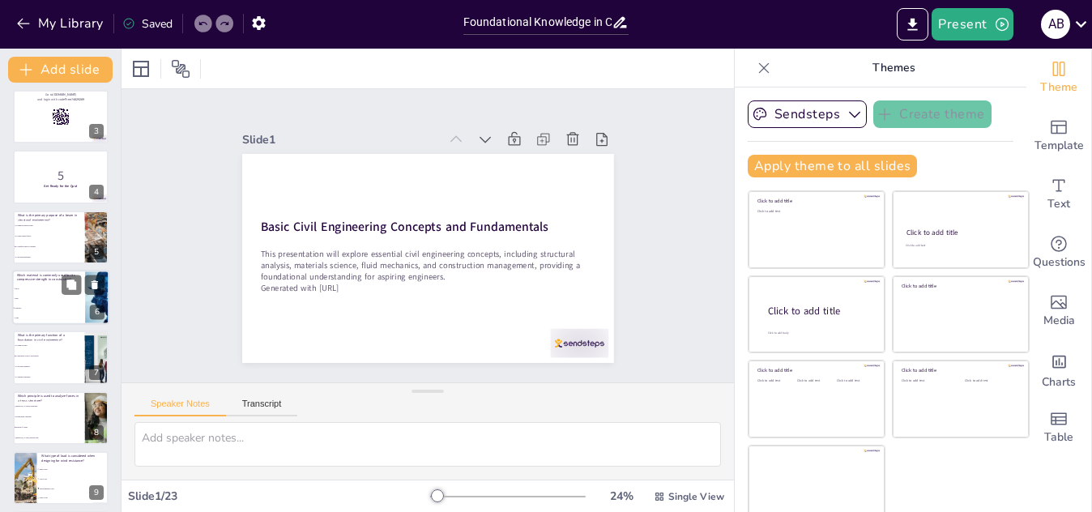
checkbox input "true"
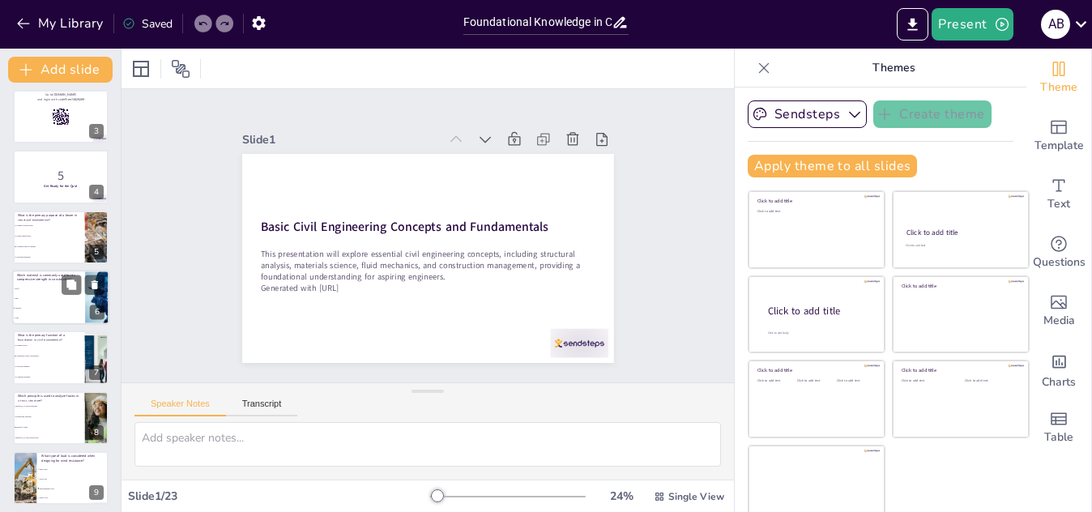
checkbox input "true"
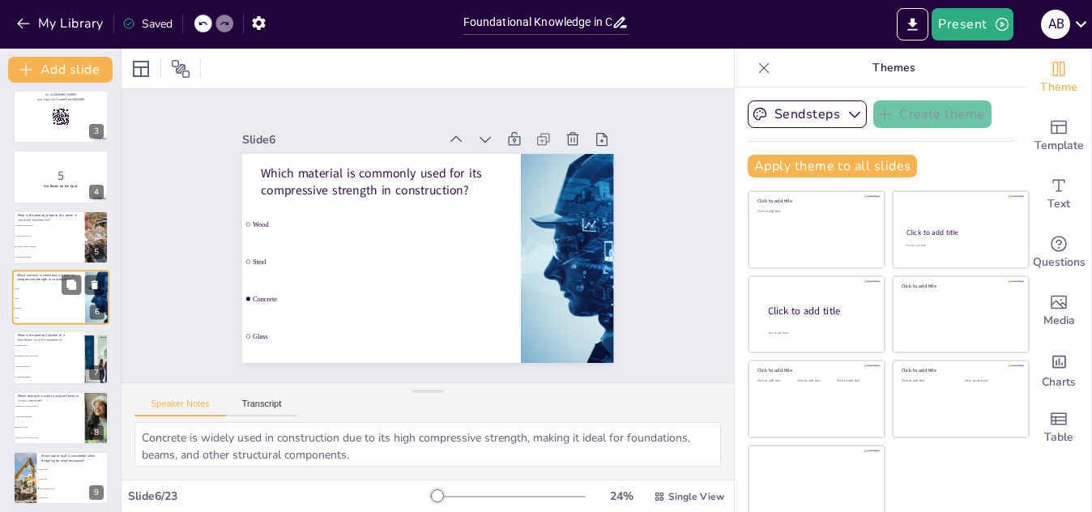
checkbox input "true"
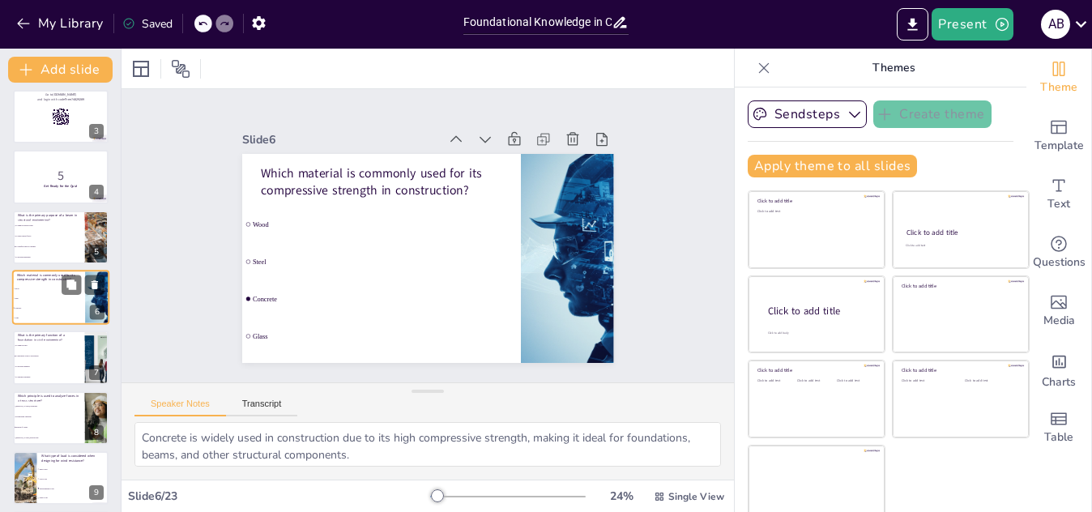
checkbox input "true"
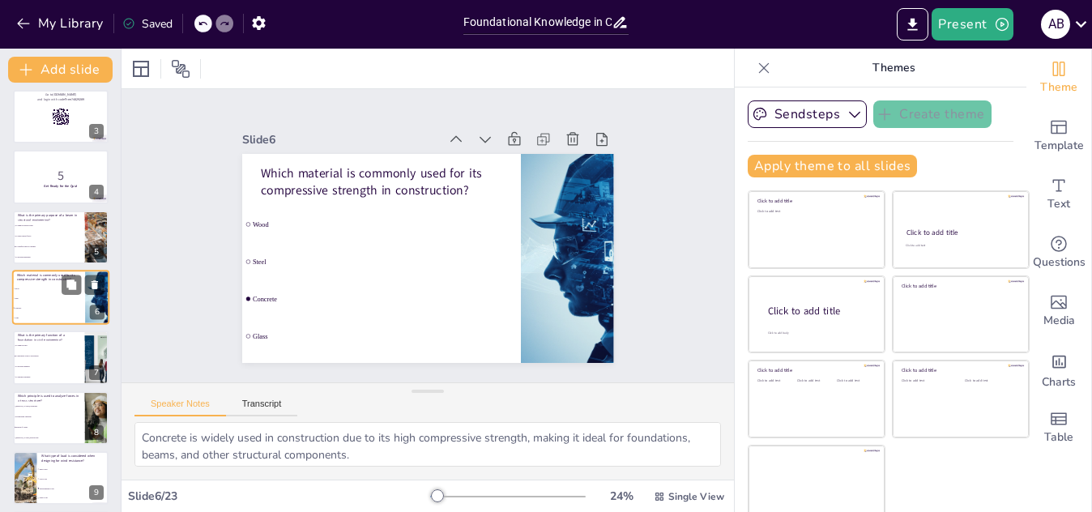
checkbox input "true"
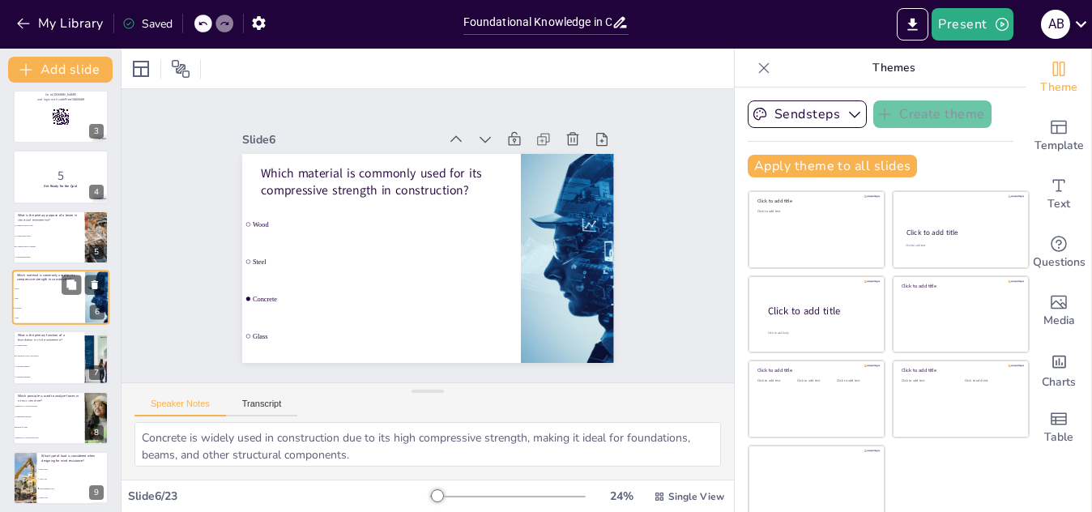
checkbox input "true"
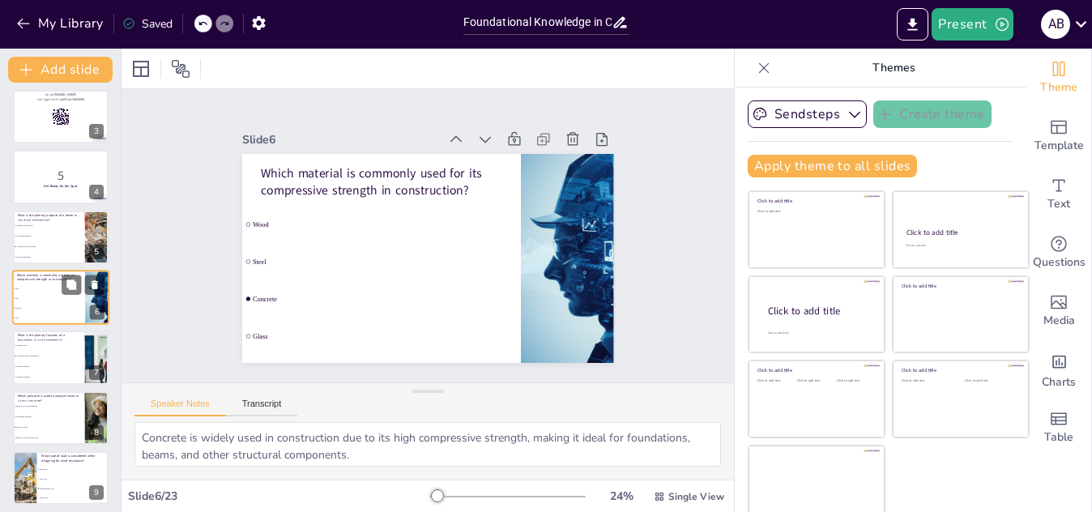
checkbox input "true"
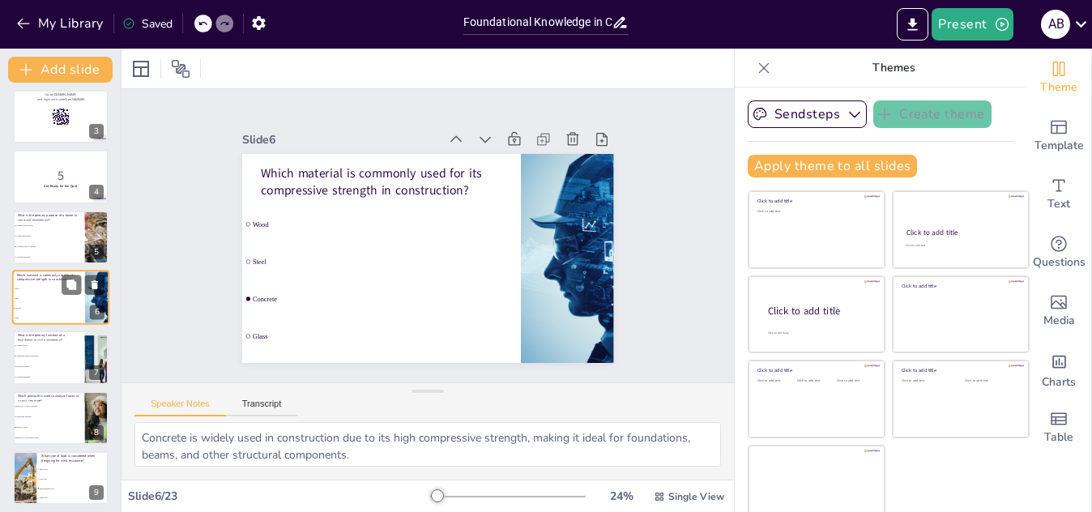
checkbox input "true"
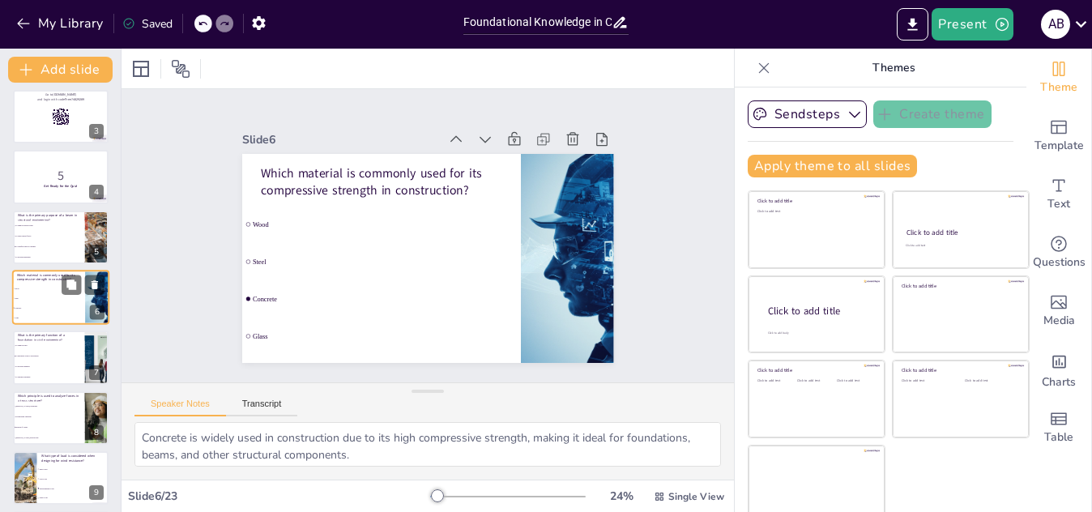
checkbox input "true"
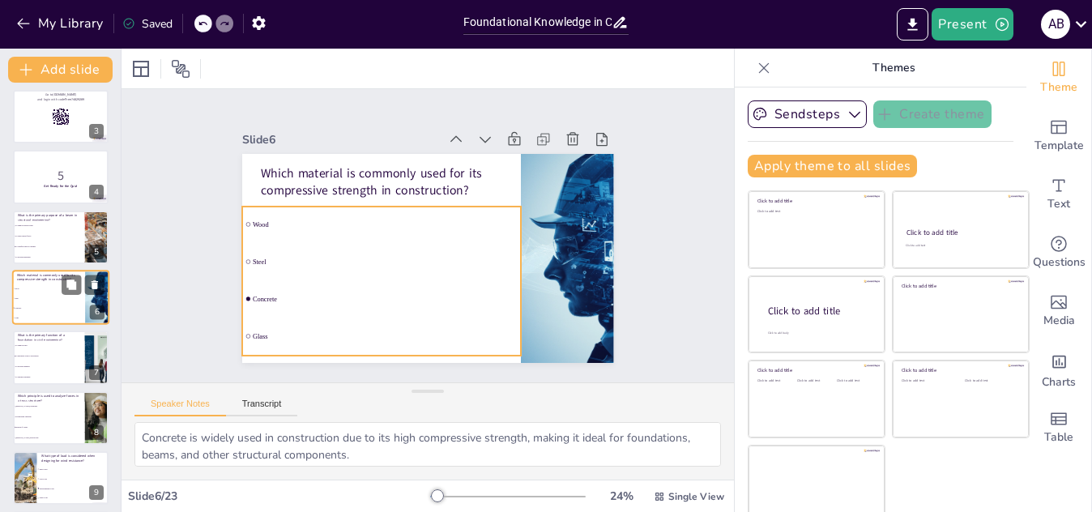
checkbox input "true"
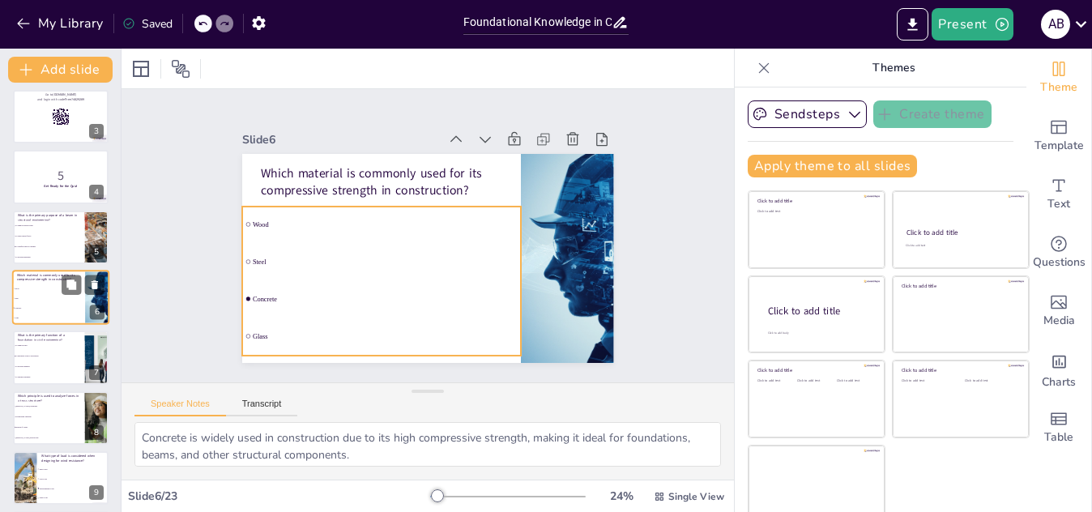
checkbox input "true"
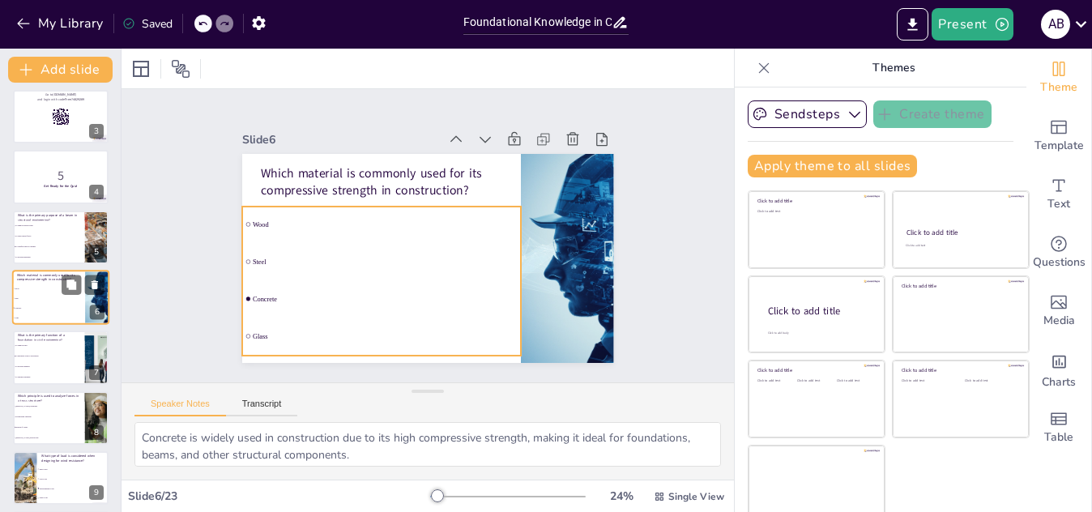
checkbox input "true"
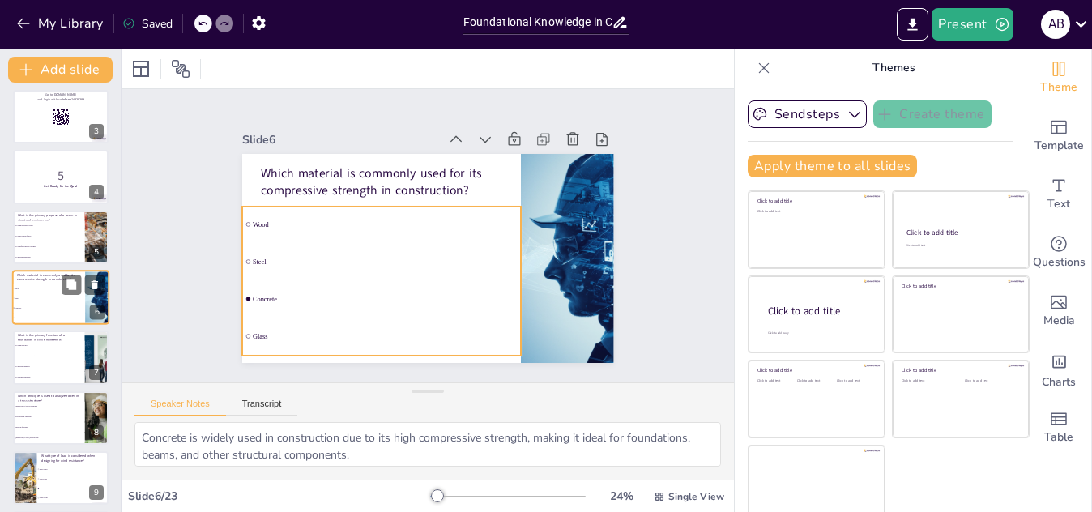
checkbox input "true"
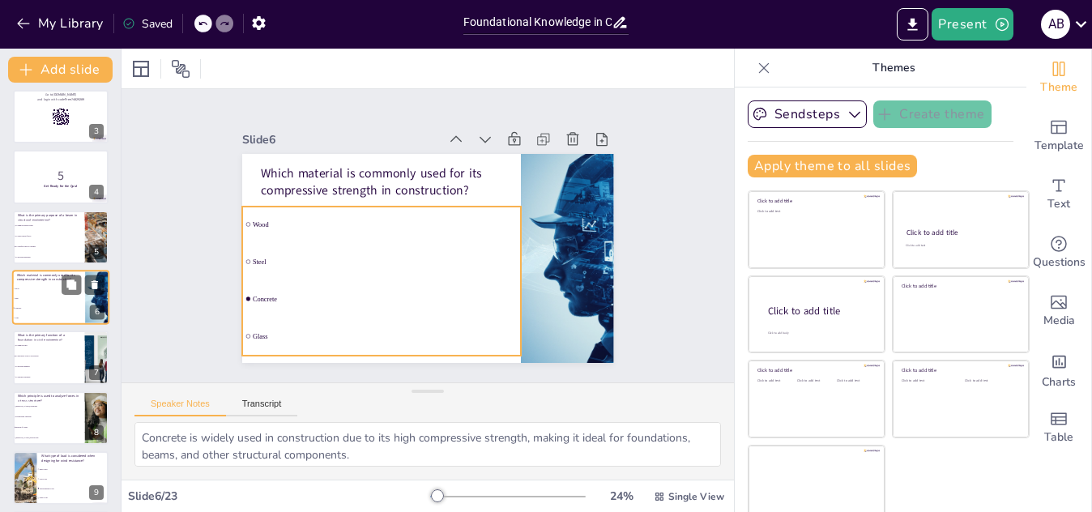
checkbox input "true"
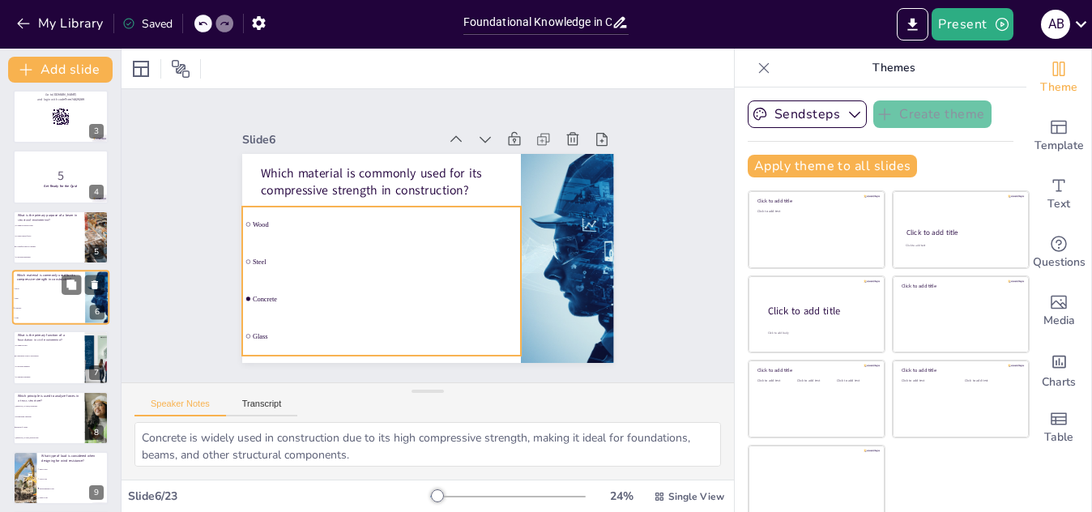
checkbox input "true"
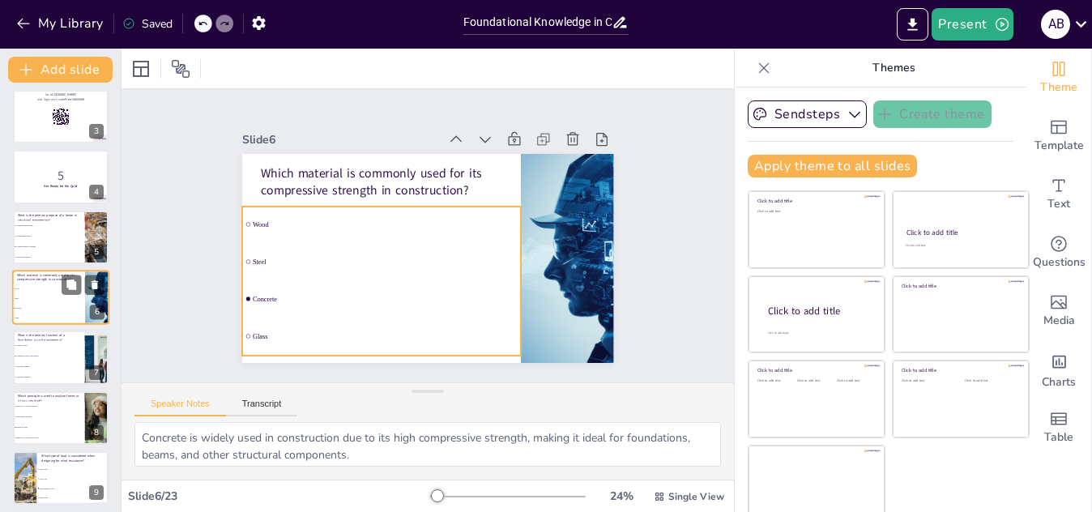
checkbox input "true"
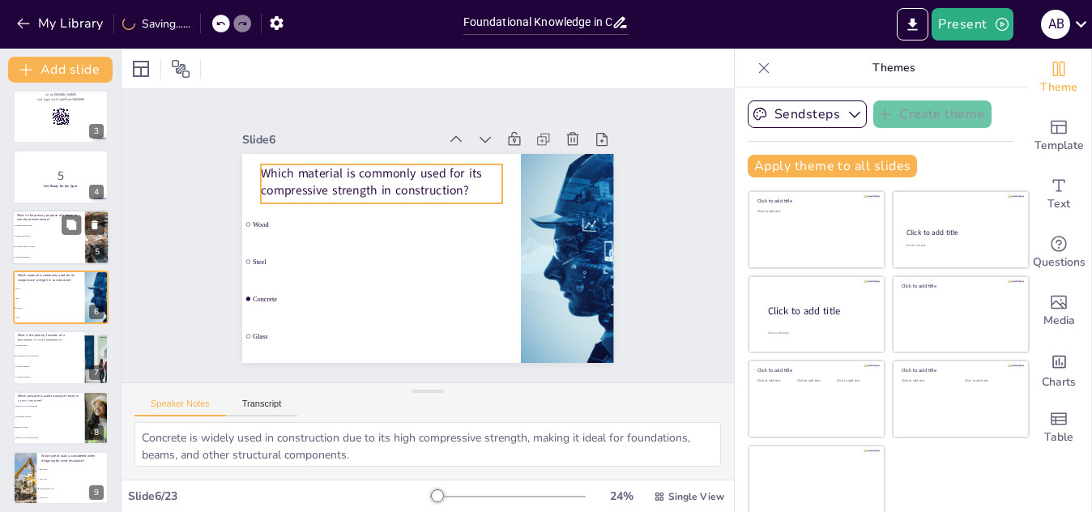
checkbox input "true"
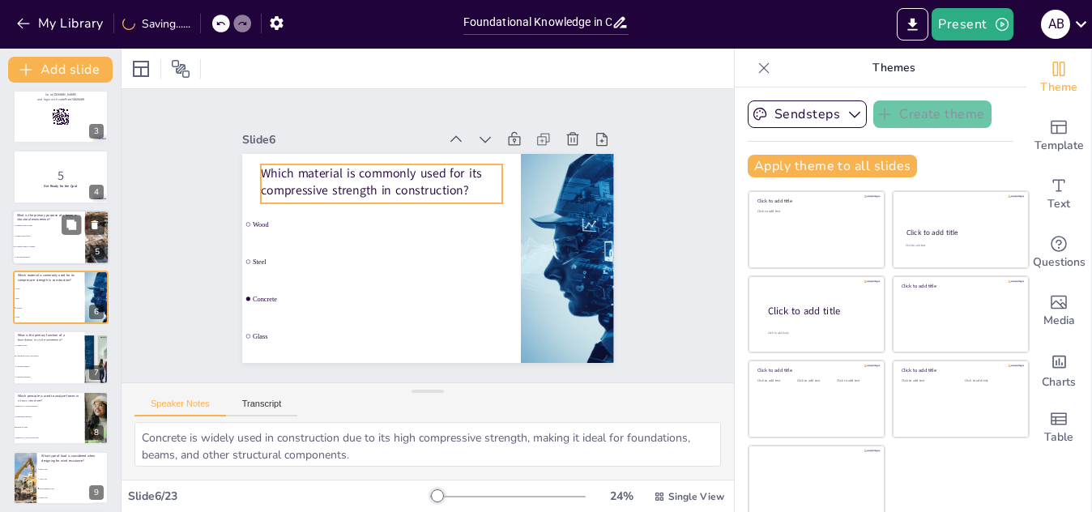
checkbox input "true"
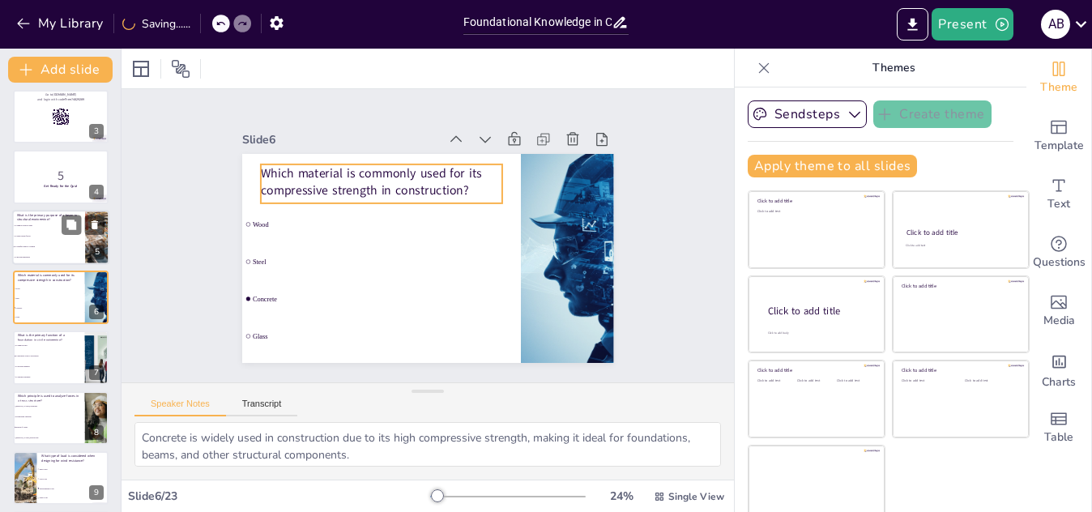
checkbox input "true"
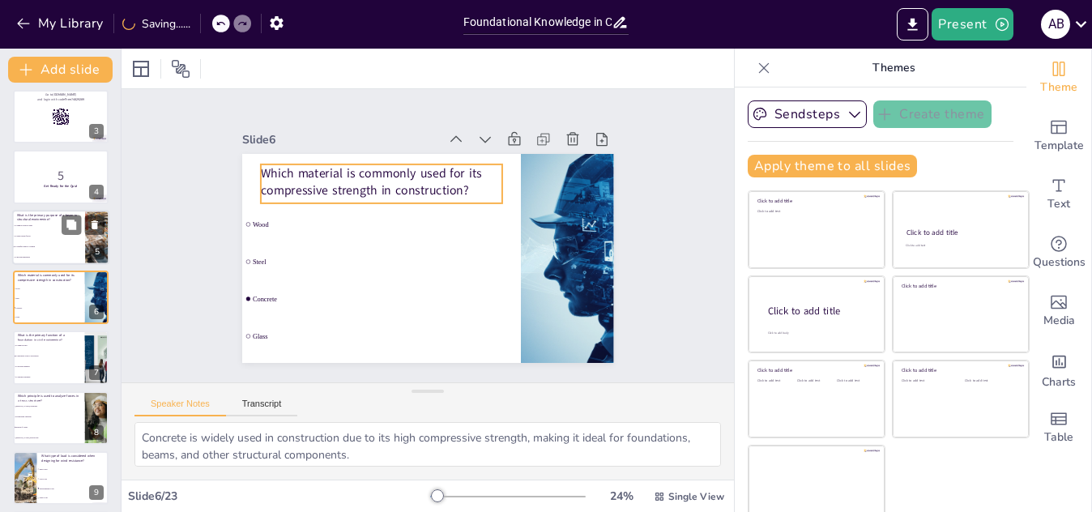
checkbox input "true"
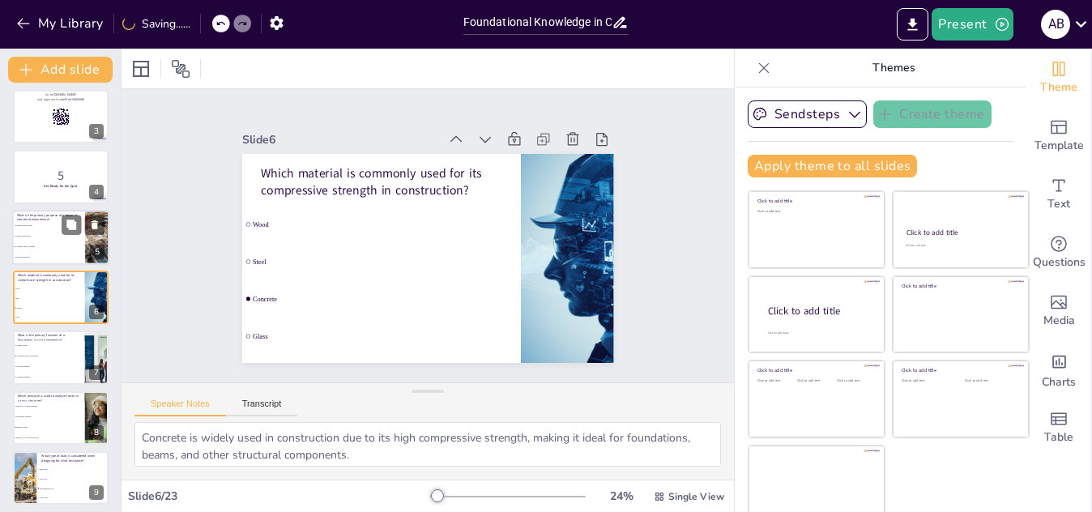
checkbox input "true"
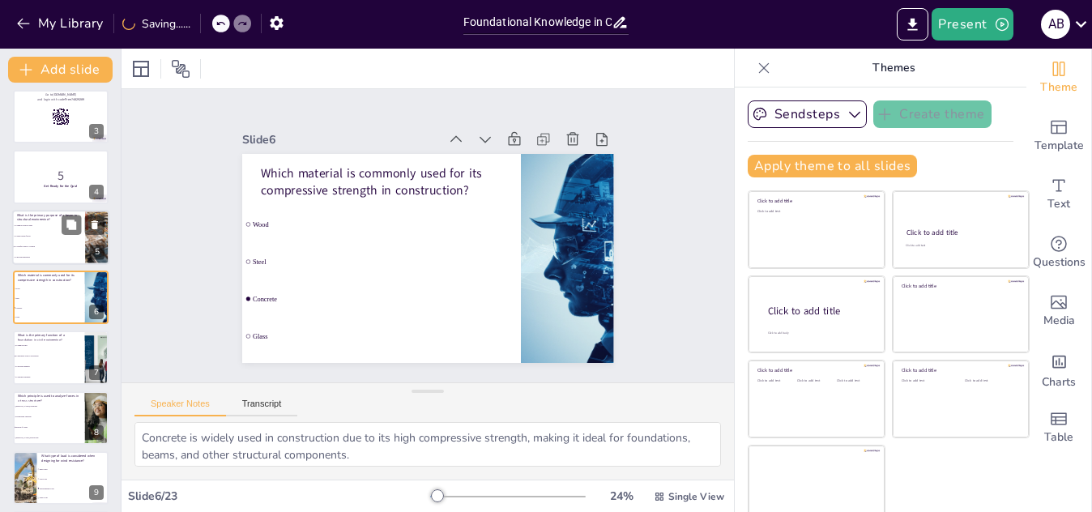
checkbox input "true"
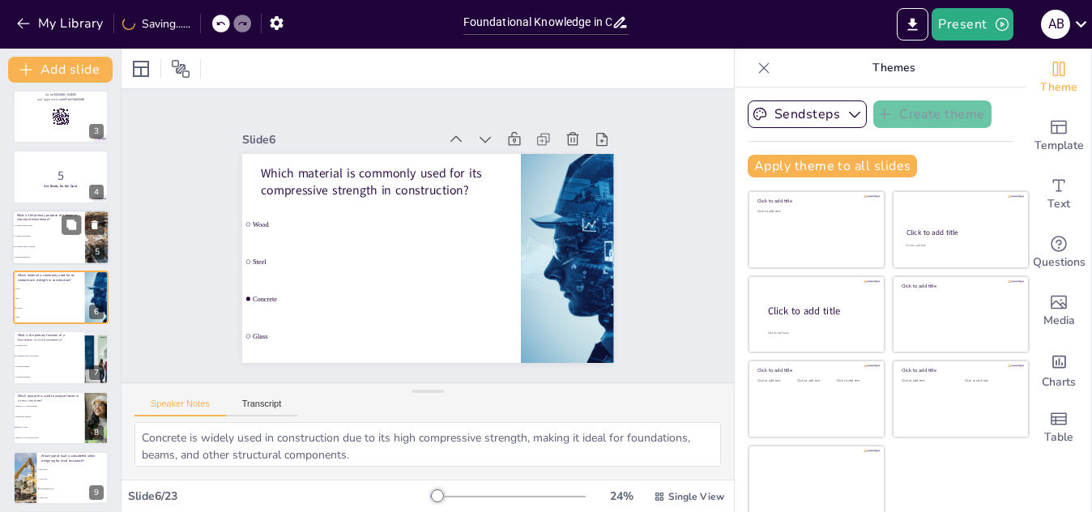
checkbox input "true"
click at [42, 241] on li "To resist lateral forces" at bounding box center [48, 236] width 73 height 11
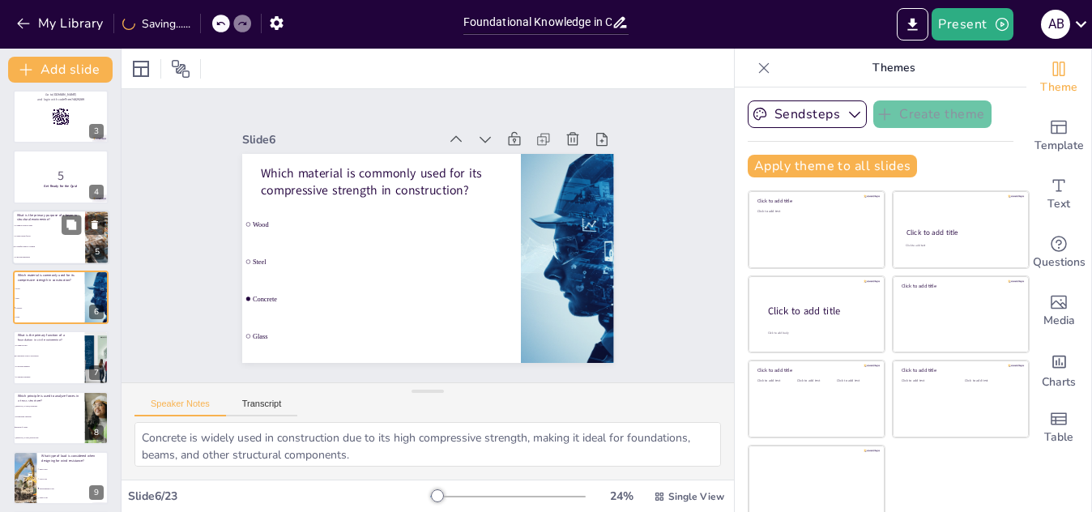
type textarea "A beam's primary function is to transfer loads from the roof or other structure…"
checkbox input "true"
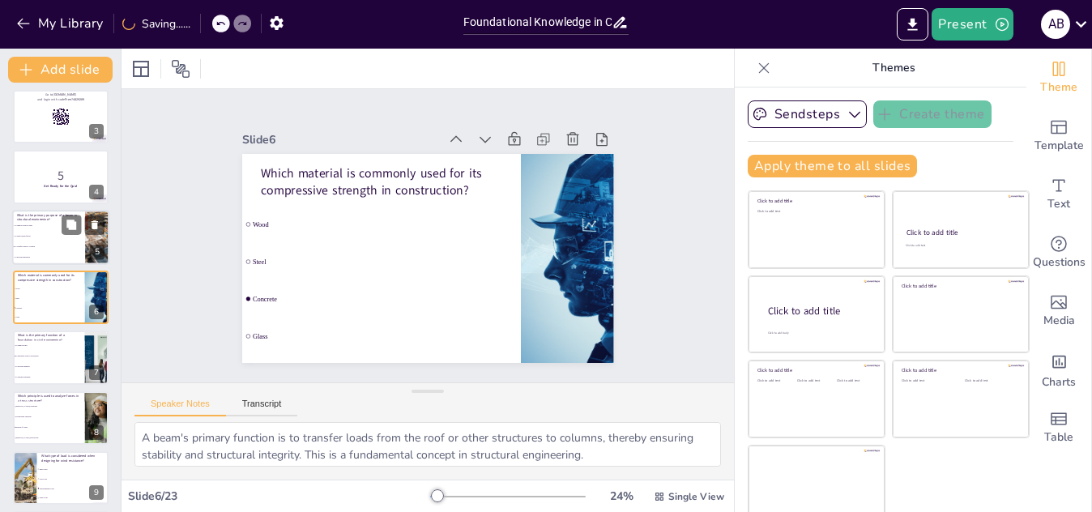
checkbox input "true"
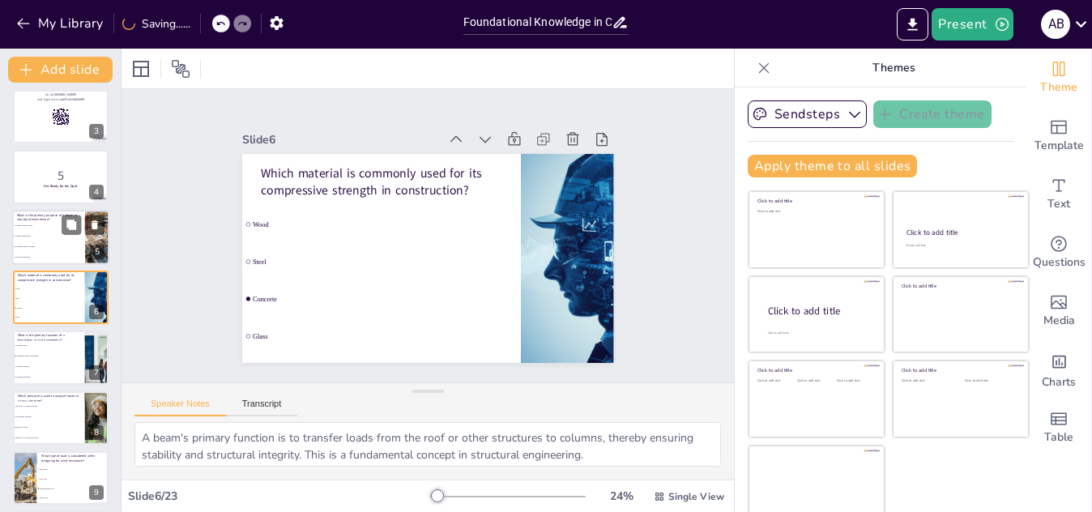
checkbox input "true"
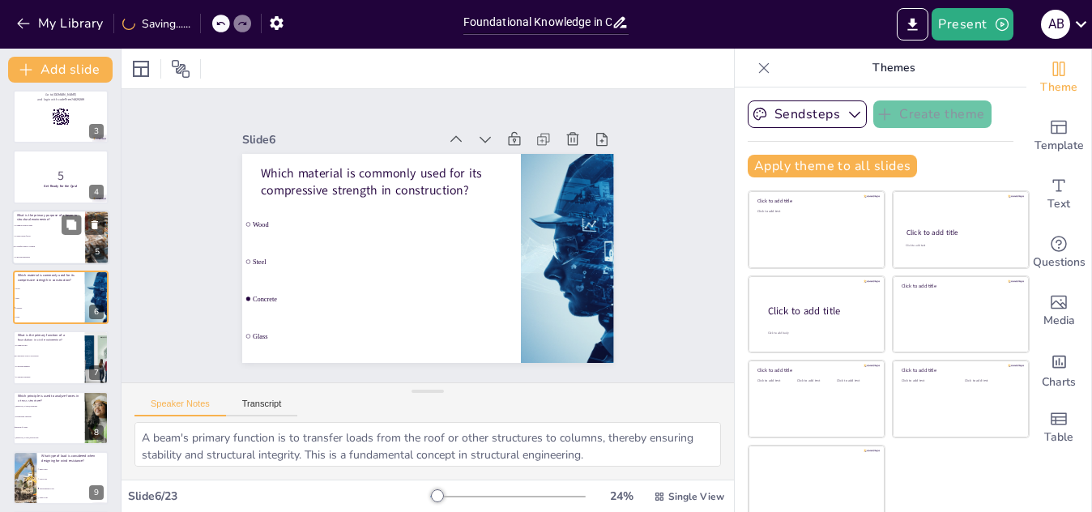
checkbox input "true"
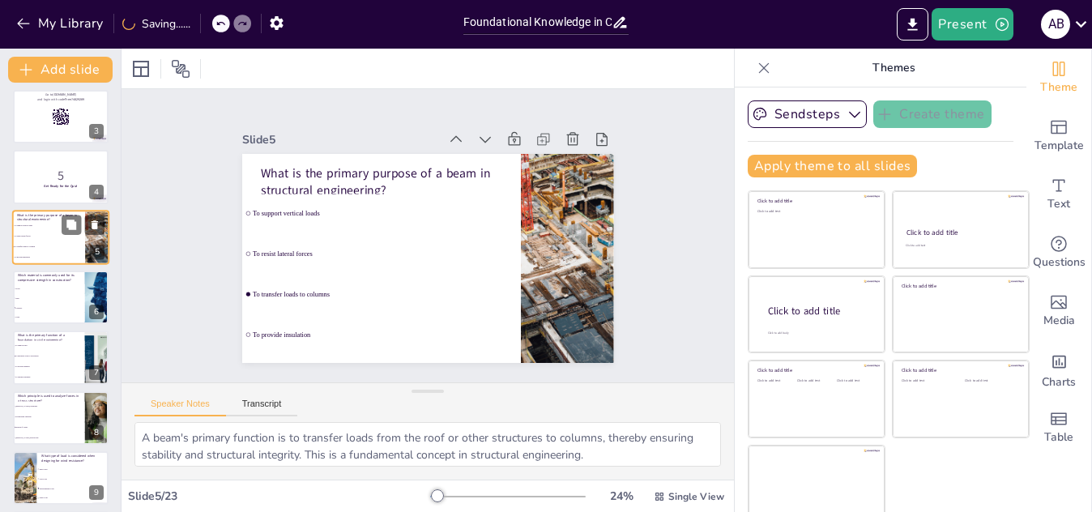
scroll to position [66, 0]
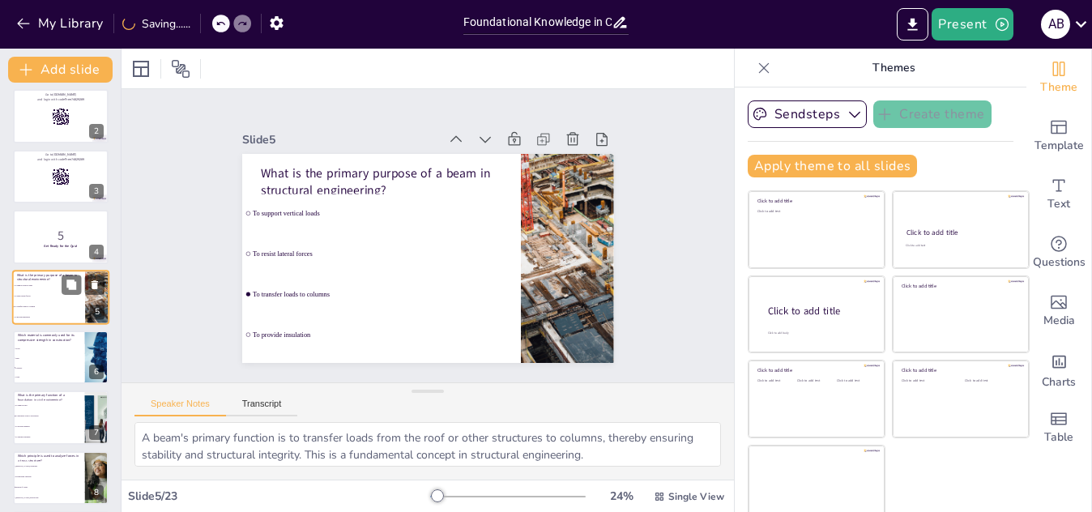
checkbox input "true"
